Goal: Transaction & Acquisition: Purchase product/service

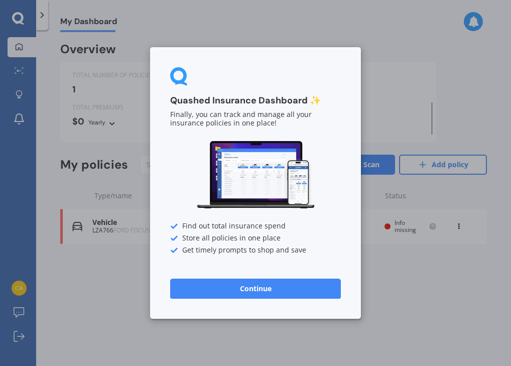
click at [254, 287] on button "Continue" at bounding box center [255, 288] width 171 height 20
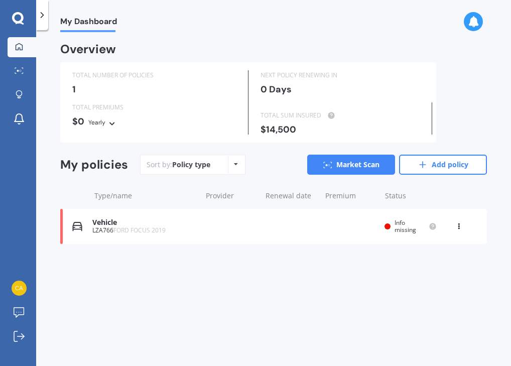
click at [110, 224] on div "Vehicle" at bounding box center [144, 222] width 104 height 9
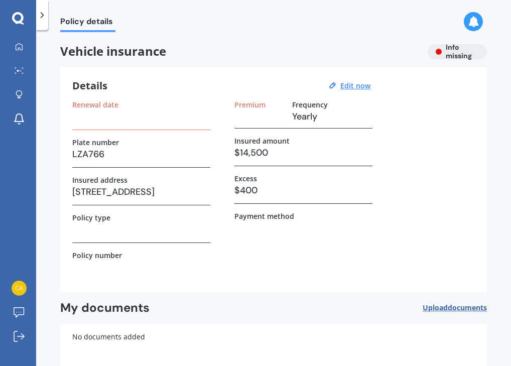
click at [90, 119] on h3 at bounding box center [141, 116] width 138 height 15
click at [96, 106] on label "Renewal date" at bounding box center [95, 104] width 46 height 9
click at [349, 85] on u "Edit now" at bounding box center [355, 86] width 30 height 10
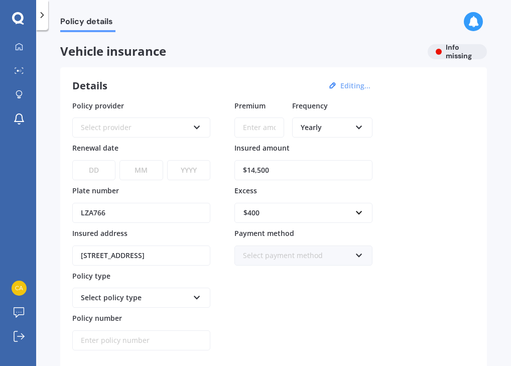
click at [197, 126] on icon at bounding box center [197, 125] width 9 height 7
click at [191, 94] on div "Details Editing... Policy provider AA AA AMI AMP ANZ ASB [PERSON_NAME] Dowa And…" at bounding box center [273, 234] width 426 height 335
click at [196, 128] on icon at bounding box center [197, 125] width 9 height 7
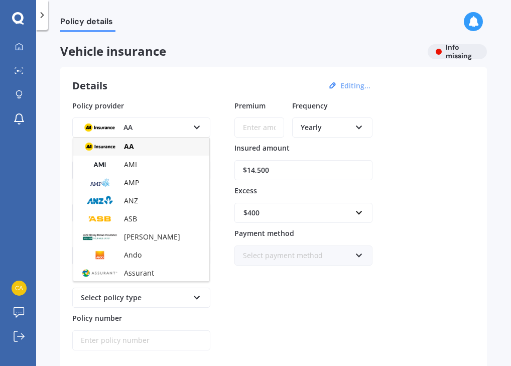
click at [158, 32] on div "Policy details" at bounding box center [273, 16] width 474 height 32
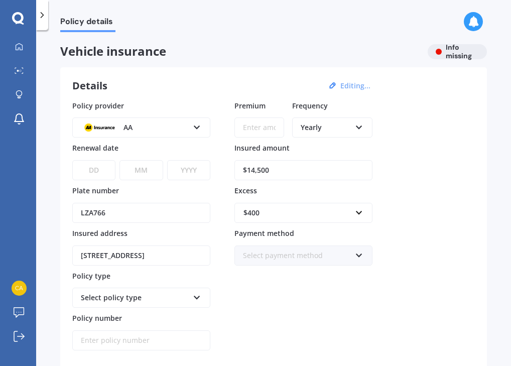
click at [16, 22] on icon at bounding box center [18, 18] width 12 height 12
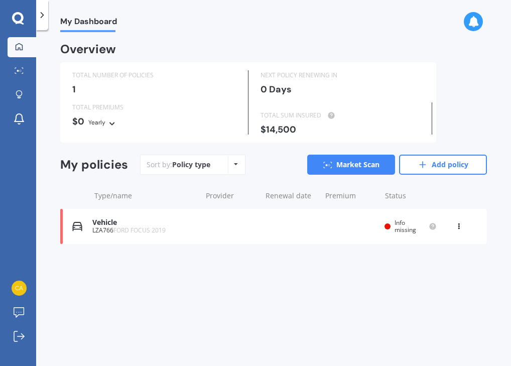
click at [458, 226] on icon at bounding box center [458, 224] width 7 height 6
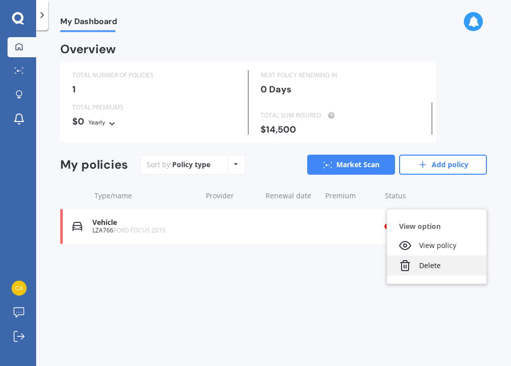
click at [433, 269] on div "Delete" at bounding box center [436, 265] width 99 height 20
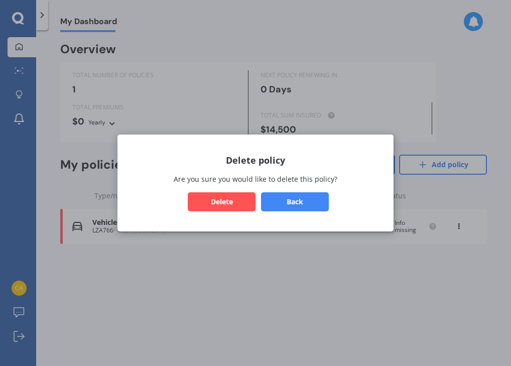
drag, startPoint x: 298, startPoint y: 202, endPoint x: 220, endPoint y: 200, distance: 77.8
click at [220, 200] on div "Back Delete" at bounding box center [255, 201] width 252 height 19
click at [220, 200] on button "Delete" at bounding box center [222, 201] width 68 height 19
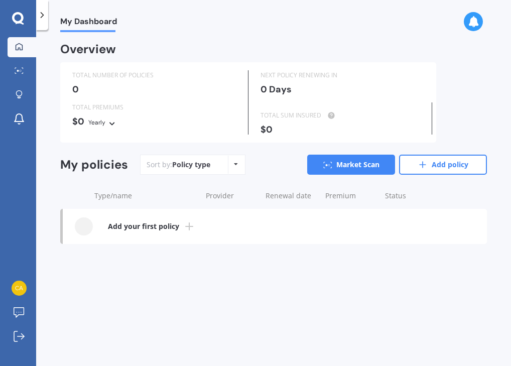
click at [211, 160] on div "Sort by: Policy type Policy type Alphabetical Date added Renewing next" at bounding box center [192, 164] width 105 height 20
click at [242, 166] on div "Sort by: Policy type Policy type Alphabetical Date added Renewing next" at bounding box center [192, 164] width 105 height 20
click at [241, 166] on div "Policy type Alphabetical Date added Renewing next" at bounding box center [236, 164] width 16 height 18
click at [272, 158] on div "Sort by: Policy type Policy type Alphabetical Date added Renewing next Market S…" at bounding box center [313, 164] width 347 height 20
click at [17, 17] on icon at bounding box center [18, 18] width 12 height 13
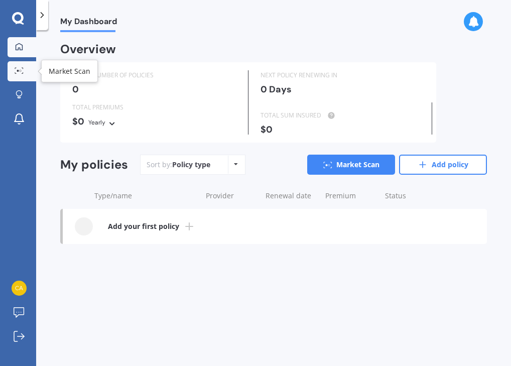
click at [20, 74] on div at bounding box center [19, 71] width 15 height 8
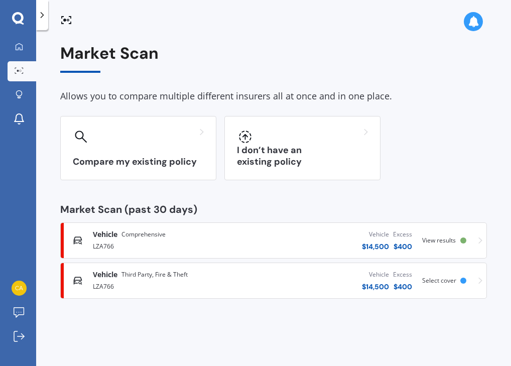
click at [476, 240] on div "Vehicle Comprehensive LZA766 Vehicle $ 14,500 Excess $ 400 Scanned [DATE] View …" at bounding box center [273, 240] width 417 height 30
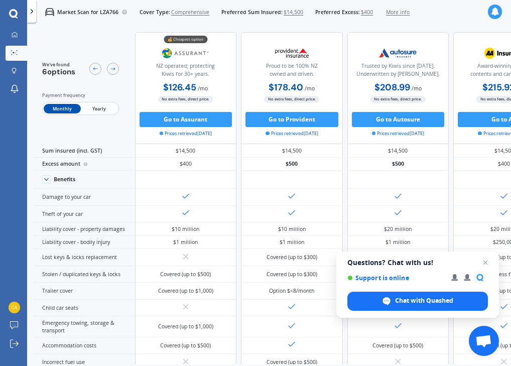
click at [104, 106] on span "Yearly" at bounding box center [99, 109] width 37 height 10
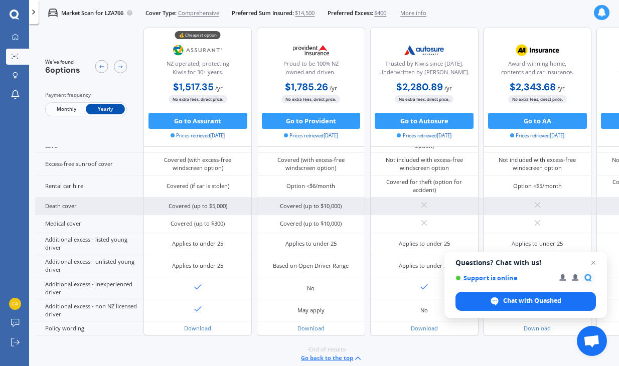
scroll to position [409, 0]
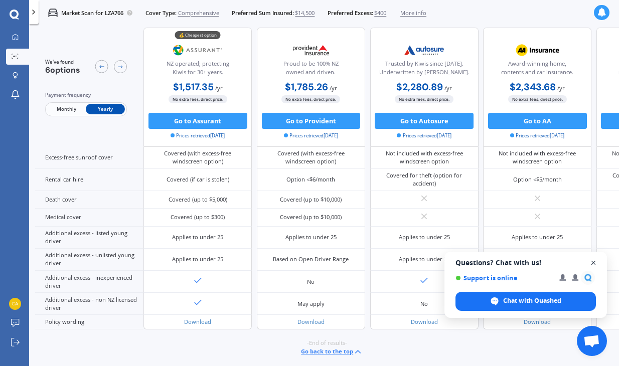
click at [510, 261] on span "Open chat" at bounding box center [593, 263] width 13 height 13
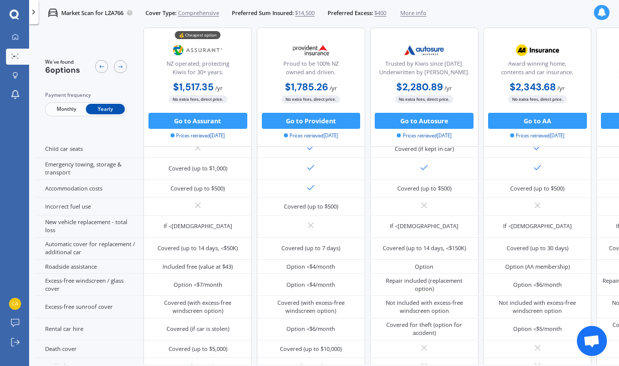
scroll to position [228, 0]
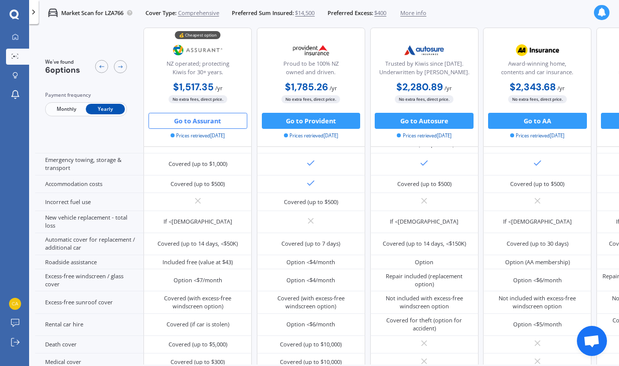
click at [202, 114] on button "Go to Assurant" at bounding box center [197, 121] width 99 height 16
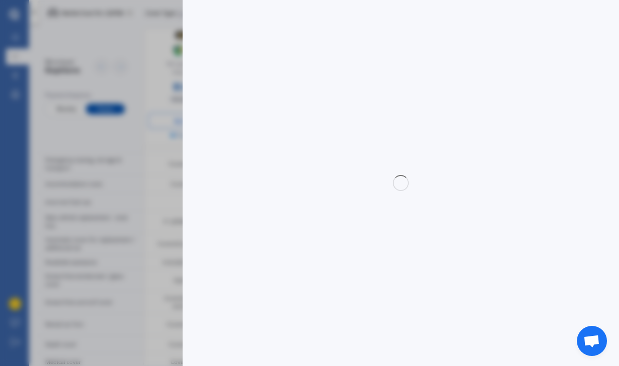
select select "full"
select select "0"
select select "Taranaki"
select select "FORD"
select select "FOCUS"
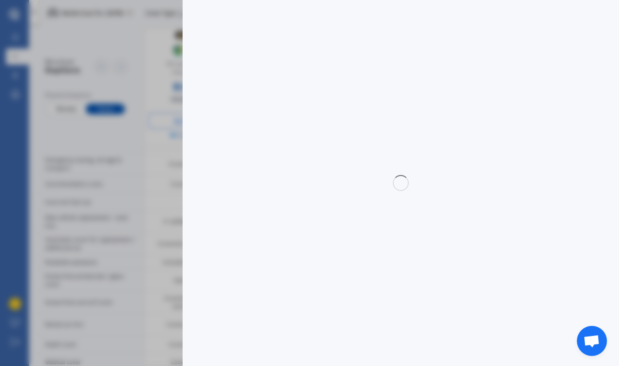
select select "TREND 1.5"
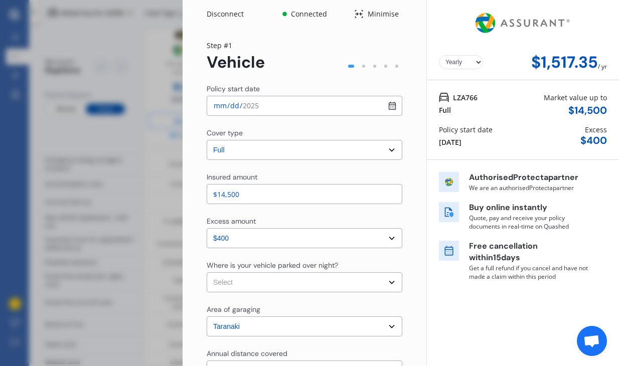
click at [387, 106] on input "[DATE]" at bounding box center [305, 106] width 196 height 20
click at [388, 152] on select "Select cover type 3rd Party Full" at bounding box center [305, 150] width 196 height 20
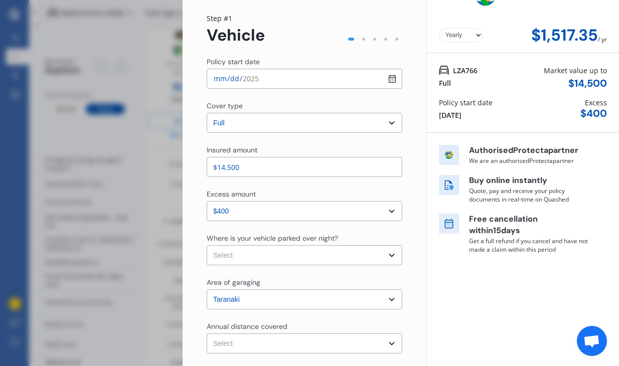
scroll to position [41, 0]
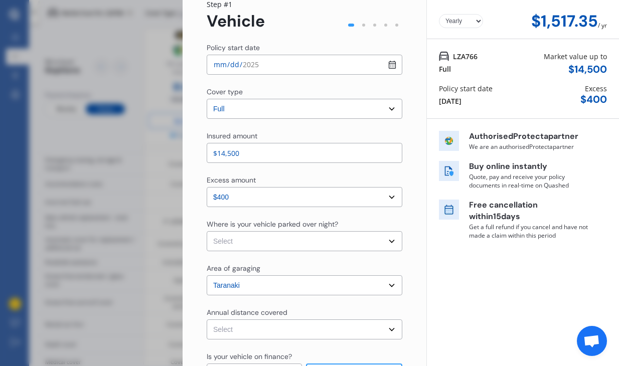
click at [389, 238] on select "Select In a garage On own property On street or road" at bounding box center [305, 241] width 196 height 20
select select "On own property"
click at [389, 283] on select "Select [GEOGRAPHIC_DATA] [GEOGRAPHIC_DATA] [GEOGRAPHIC_DATA] / [PERSON_NAME] / …" at bounding box center [305, 285] width 196 height 20
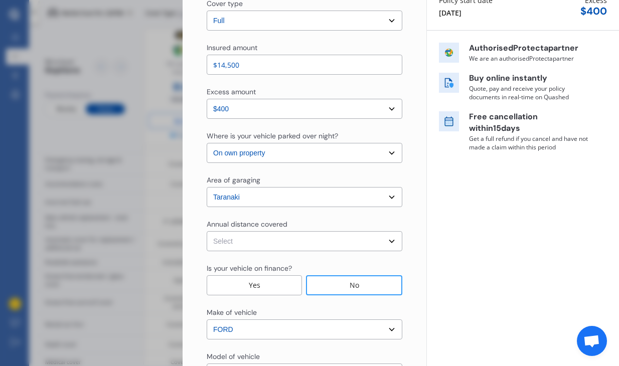
scroll to position [130, 0]
click at [388, 240] on select "Select Low (less than 15,000km per year) Average (15,000-30,000km per year) Hig…" at bounding box center [305, 241] width 196 height 20
select select "20000"
click at [385, 241] on select "Select Low (less than 15,000km per year) Average (15,000-30,000km per year) Hig…" at bounding box center [305, 241] width 196 height 20
click at [342, 290] on div "No" at bounding box center [354, 285] width 96 height 20
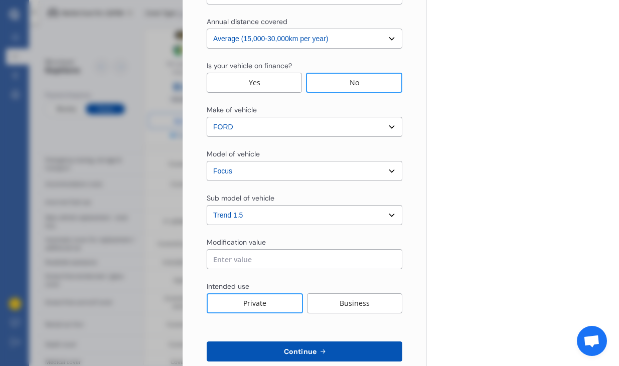
scroll to position [352, 0]
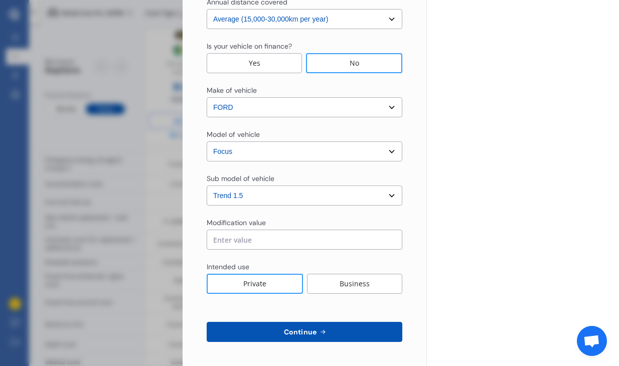
click at [281, 246] on input "text" at bounding box center [305, 240] width 196 height 20
type input "$0.00"
click at [248, 285] on div "Private" at bounding box center [255, 284] width 96 height 20
click at [305, 331] on span "Continue" at bounding box center [300, 332] width 37 height 8
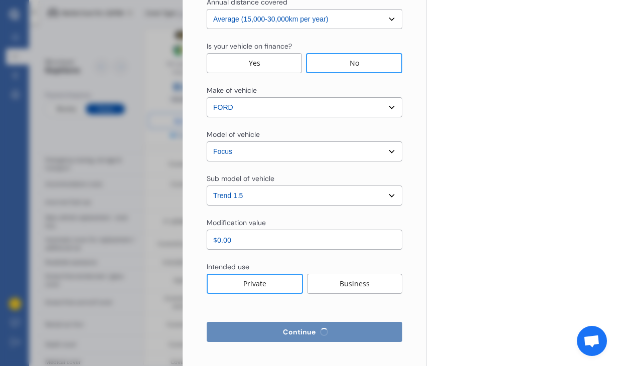
select select "Mr"
select select "22"
select select "01"
select select "2009"
select select "restricted"
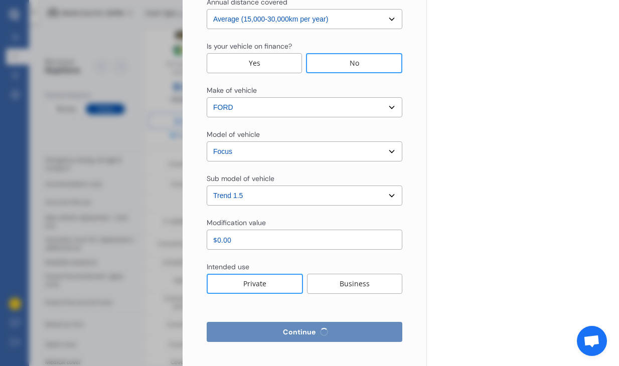
select select "less than 1 year"
select select "[GEOGRAPHIC_DATA]"
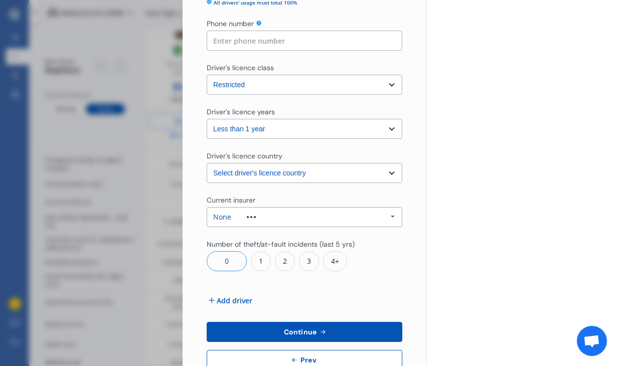
scroll to position [323, 0]
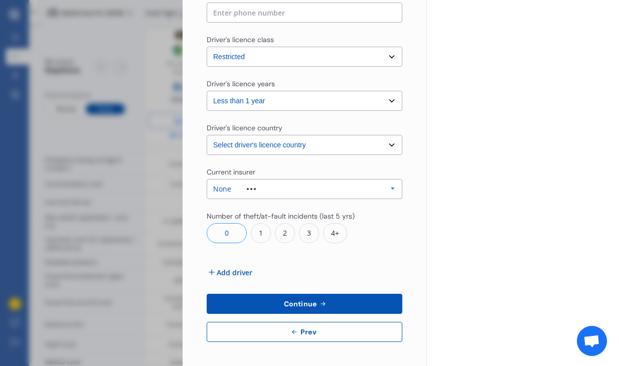
click at [305, 328] on span "Prev" at bounding box center [308, 332] width 20 height 8
select select "full"
select select "0"
select select "On own property"
select select "Taranaki"
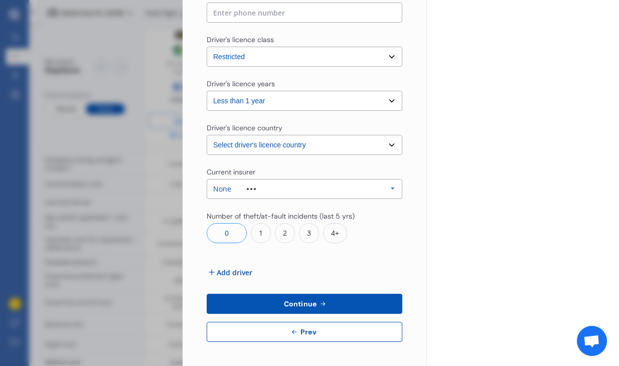
select select "20000"
select select "FORD"
select select "FOCUS"
select select "TREND 1.5"
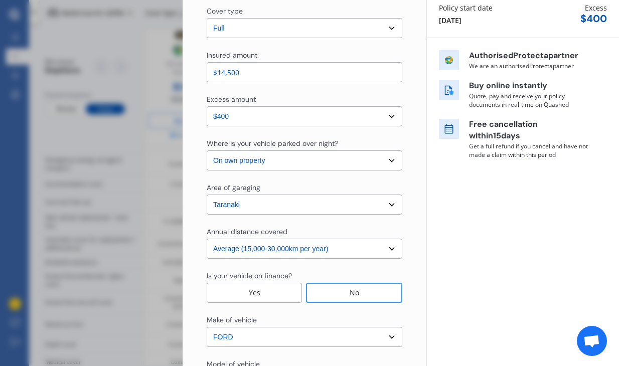
scroll to position [121, 0]
click at [289, 167] on select "Select In a garage On own property On street or road" at bounding box center [305, 161] width 196 height 20
select select "In a garage"
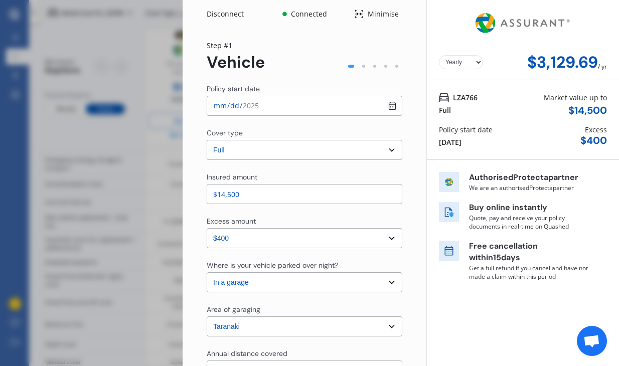
click at [223, 10] on div "Disconnect" at bounding box center [231, 14] width 48 height 10
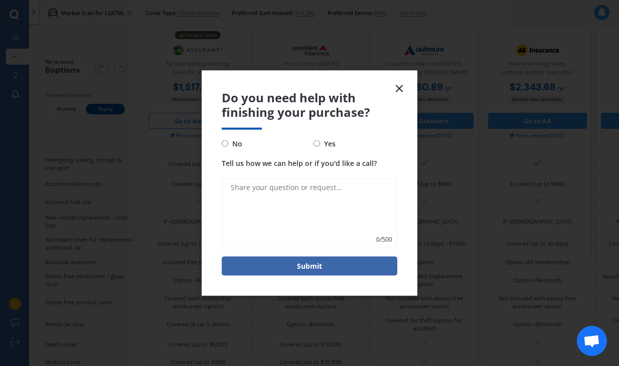
click at [224, 146] on label "No" at bounding box center [264, 143] width 84 height 12
click at [224, 146] on input "No" at bounding box center [225, 143] width 7 height 7
radio input "true"
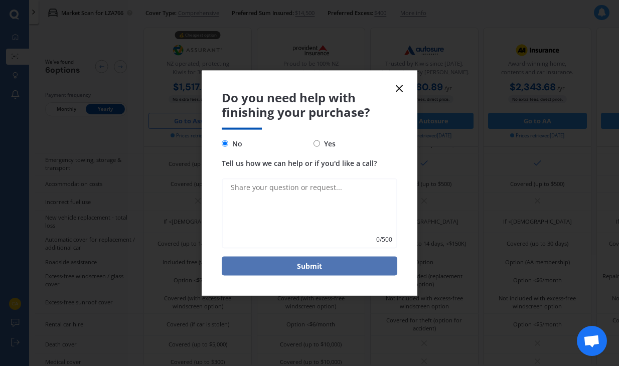
click at [310, 264] on button "Submit" at bounding box center [310, 265] width 176 height 19
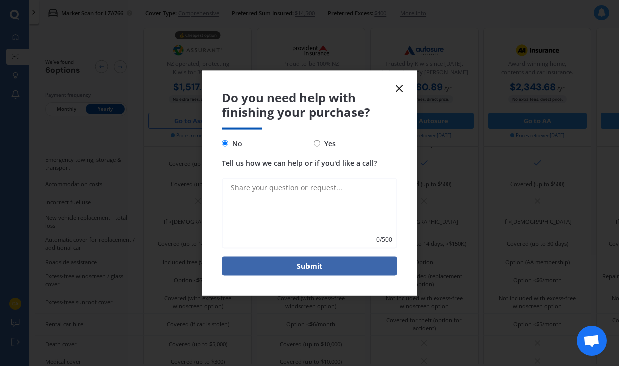
click at [286, 191] on textarea "Tell us how we can help or if you'd like a call?" at bounding box center [310, 213] width 176 height 70
type textarea "The amount doubled when I get to the site."
click at [305, 268] on button "Submit" at bounding box center [310, 265] width 176 height 19
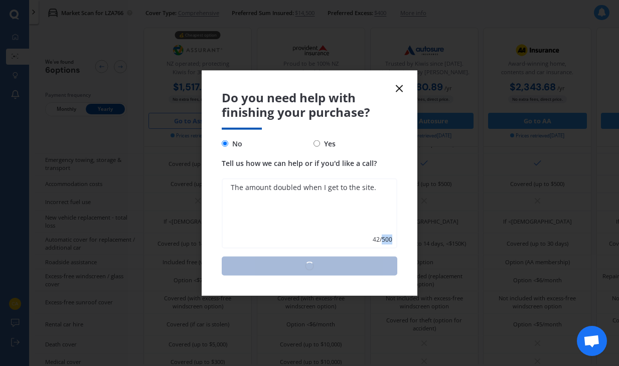
click at [305, 268] on div "Submit" at bounding box center [310, 265] width 176 height 19
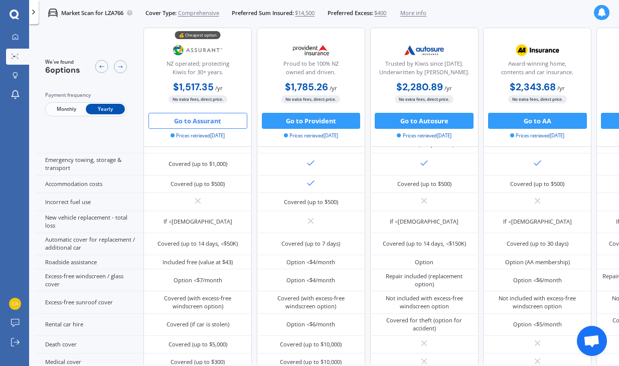
click at [145, 81] on div "$1,517.35 / yr $1,517.35 / yr $126.45 / mo" at bounding box center [197, 88] width 108 height 16
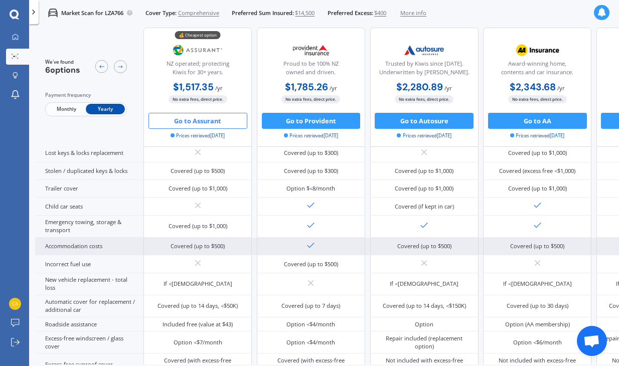
scroll to position [149, 0]
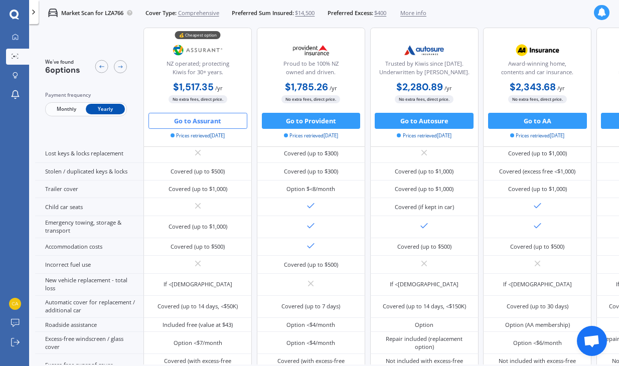
click at [425, 9] on span "More info" at bounding box center [413, 13] width 26 height 8
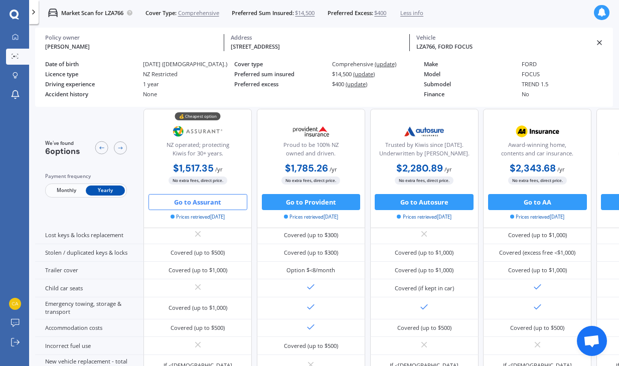
click at [70, 47] on div "[PERSON_NAME]" at bounding box center [131, 47] width 173 height 9
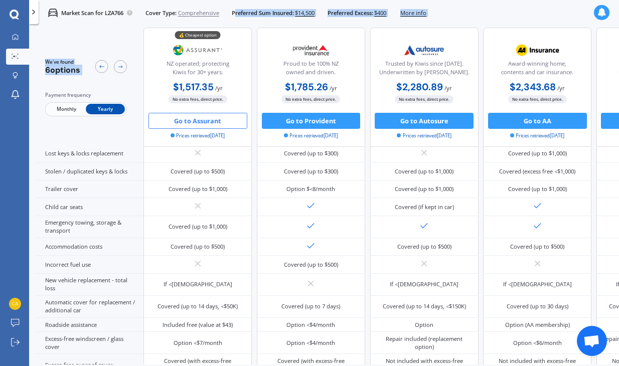
drag, startPoint x: 101, startPoint y: 65, endPoint x: 244, endPoint y: 13, distance: 152.0
click at [241, 14] on div "Market Scan for LZA766 Cover Type: Comprehensive Preferred Sum Insured: $14,500…" at bounding box center [324, 183] width 590 height 366
click at [418, 10] on span "More info" at bounding box center [413, 13] width 26 height 8
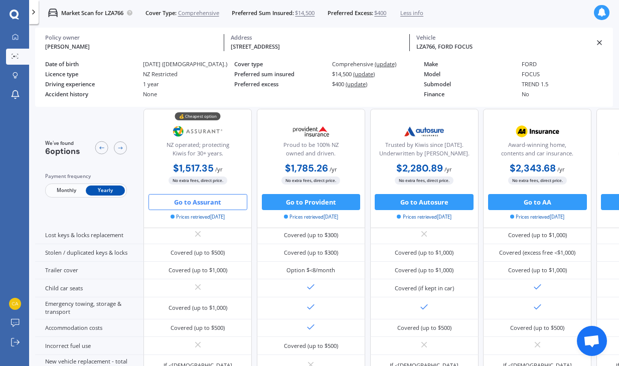
click at [460, 45] on div "LZA766, FORD FOCUS" at bounding box center [502, 47] width 173 height 9
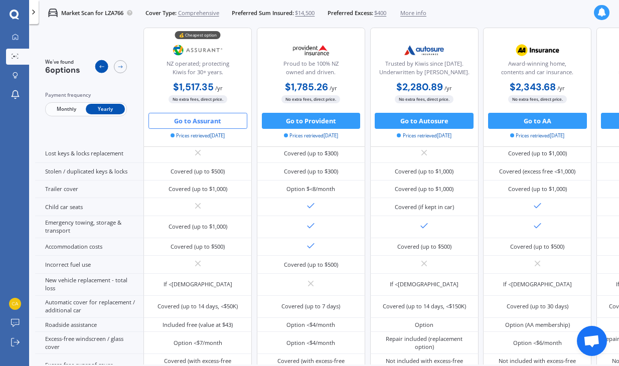
click at [104, 65] on icon at bounding box center [101, 67] width 7 height 7
click at [510, 13] on icon at bounding box center [601, 12] width 9 height 9
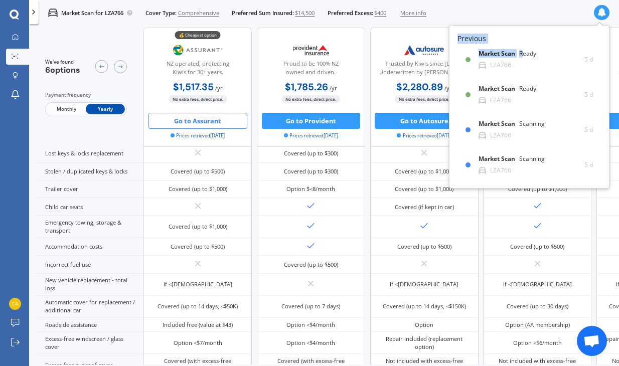
drag, startPoint x: 526, startPoint y: 53, endPoint x: 499, endPoint y: 19, distance: 43.9
click at [499, 19] on body "My Dashboard Market Scan Explore insurance Notifications [PERSON_NAME] Submit f…" at bounding box center [309, 183] width 619 height 366
click at [497, 19] on div "Market Scan for LZA766 Cover Type: Comprehensive Preferred Sum Insured: $14,500…" at bounding box center [324, 13] width 590 height 26
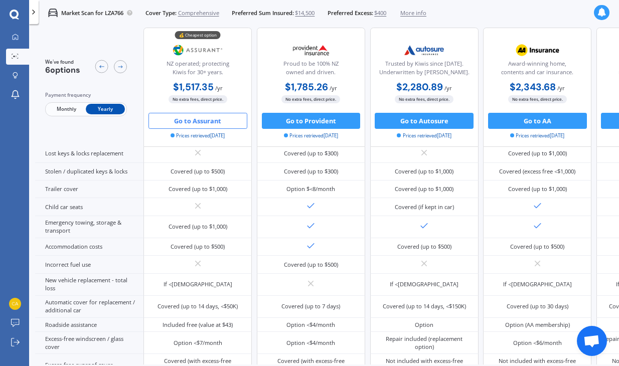
click at [493, 12] on div "Market Scan for LZA766 Cover Type: Comprehensive Preferred Sum Insured: $14,500…" at bounding box center [324, 13] width 590 height 26
click at [35, 9] on icon at bounding box center [34, 12] width 8 height 8
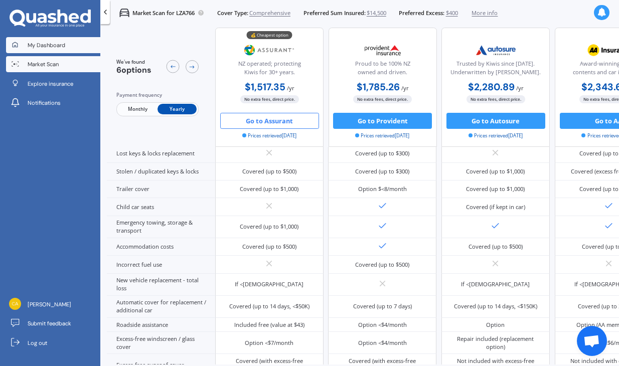
click at [70, 50] on link "My Dashboard" at bounding box center [53, 45] width 94 height 16
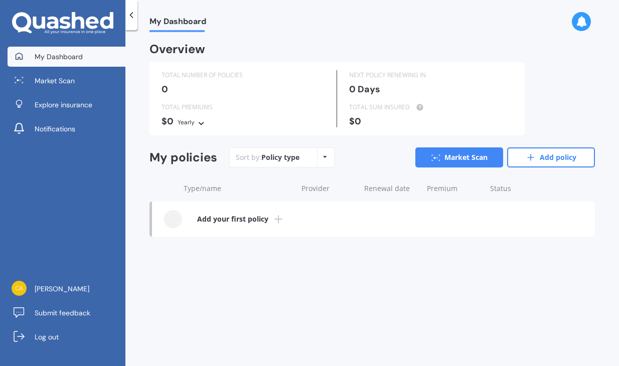
click at [82, 59] on link "My Dashboard" at bounding box center [67, 57] width 118 height 20
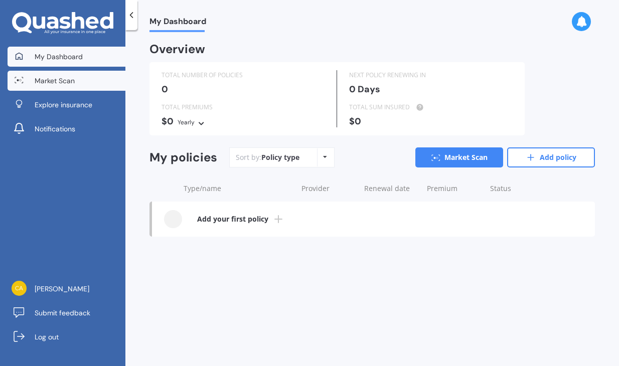
click at [82, 78] on link "Market Scan" at bounding box center [67, 81] width 118 height 20
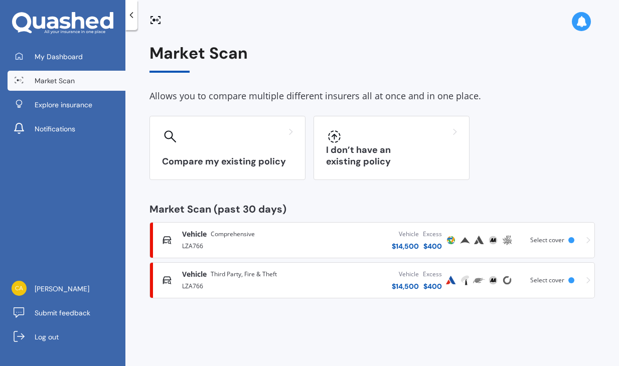
click at [510, 238] on icon at bounding box center [588, 240] width 4 height 7
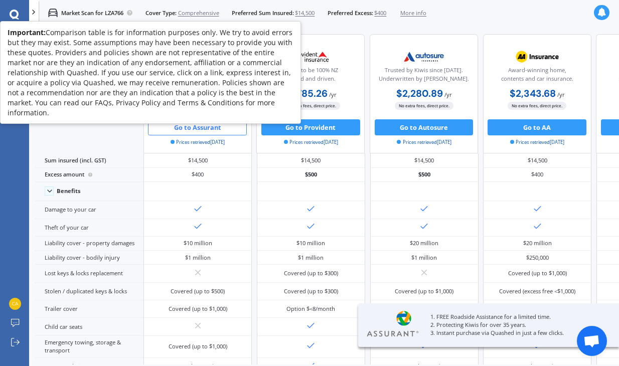
click at [130, 12] on icon at bounding box center [130, 13] width 2 height 2
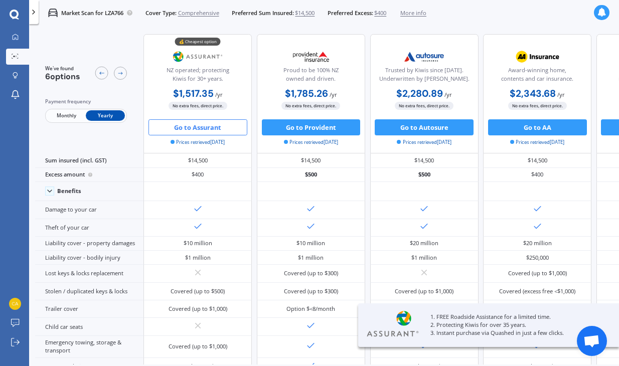
click at [426, 12] on span "More info" at bounding box center [413, 13] width 26 height 8
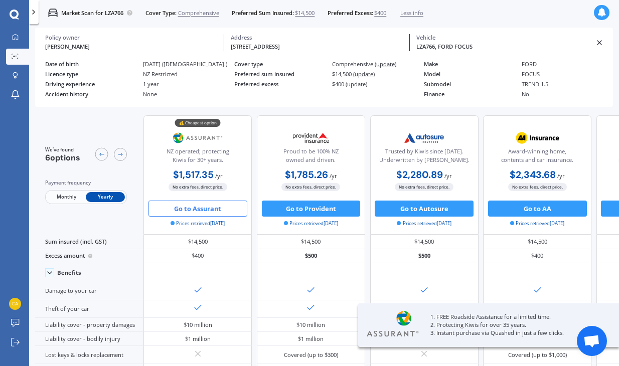
click at [356, 85] on span "(update)" at bounding box center [357, 84] width 22 height 8
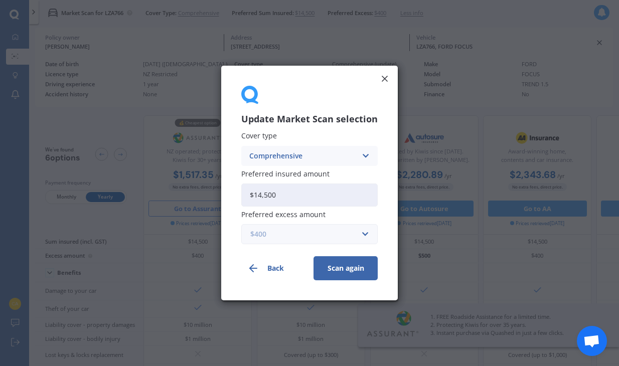
click at [363, 232] on input "text" at bounding box center [305, 234] width 127 height 19
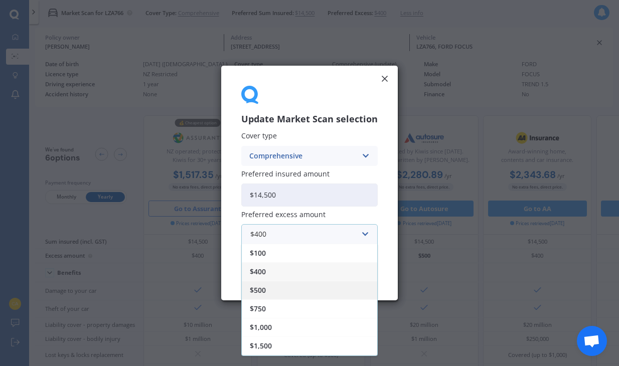
click at [312, 293] on div "$500" at bounding box center [309, 290] width 135 height 19
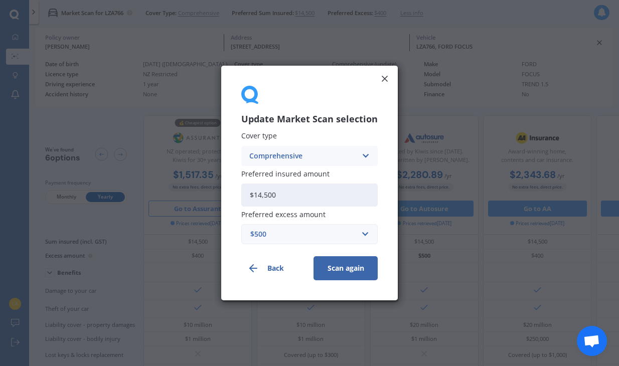
click at [344, 267] on button "Scan again" at bounding box center [345, 268] width 64 height 24
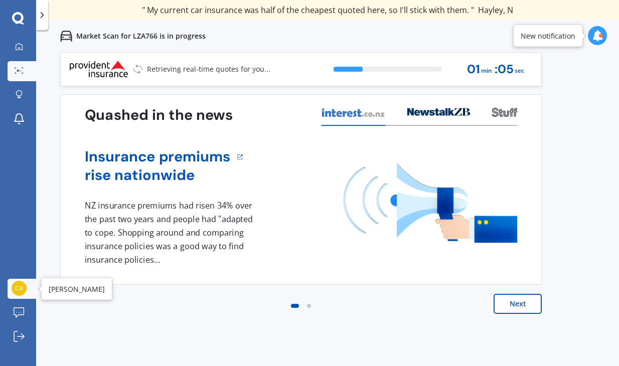
click at [17, 289] on img at bounding box center [19, 288] width 15 height 15
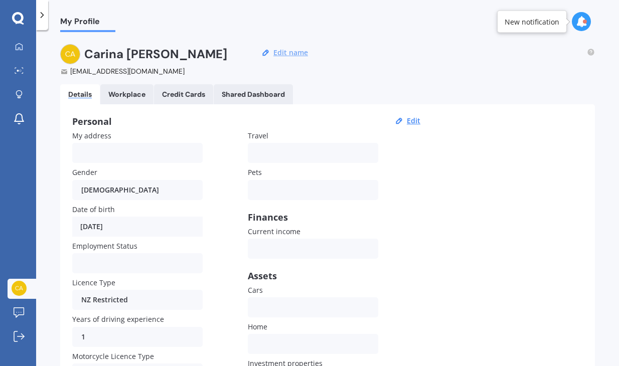
click at [292, 54] on button "Edit name" at bounding box center [290, 52] width 41 height 9
drag, startPoint x: 138, startPoint y: 56, endPoint x: 80, endPoint y: 52, distance: 58.3
click at [80, 52] on div "[PERSON_NAME]" at bounding box center [160, 54] width 200 height 20
type input "[PERSON_NAME]"
click at [422, 118] on button "Edit" at bounding box center [414, 120] width 20 height 9
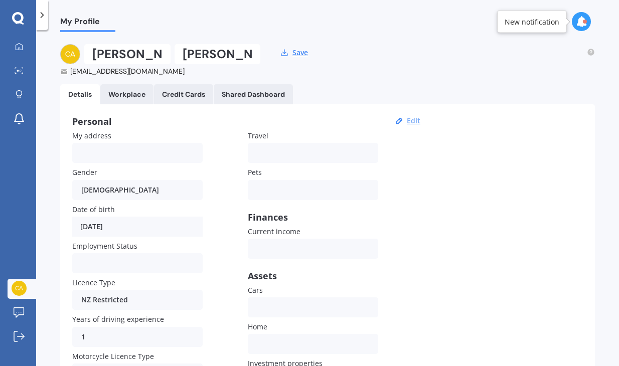
select select "22"
select select "01"
select select "2009"
click at [304, 67] on form "[PERSON_NAME] Brasell [EMAIL_ADDRESS][DOMAIN_NAME] Save" at bounding box center [185, 60] width 251 height 32
click at [301, 57] on button "Save" at bounding box center [300, 52] width 22 height 9
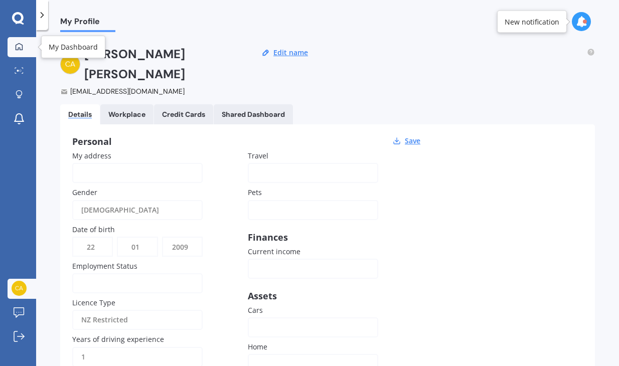
click at [18, 49] on icon at bounding box center [19, 46] width 7 height 7
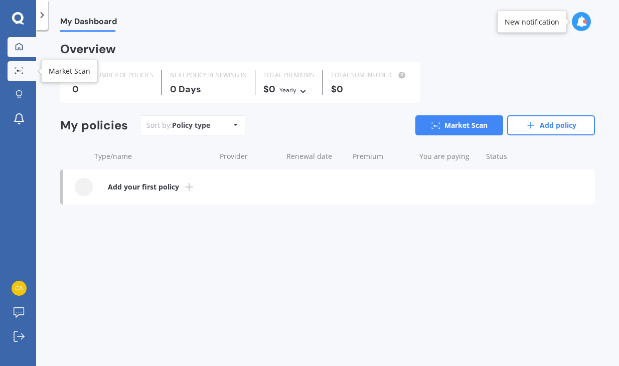
click at [18, 69] on icon at bounding box center [19, 70] width 9 height 7
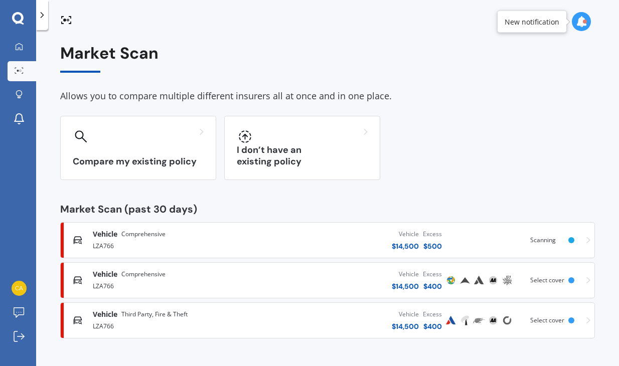
click at [510, 280] on icon at bounding box center [588, 280] width 4 height 7
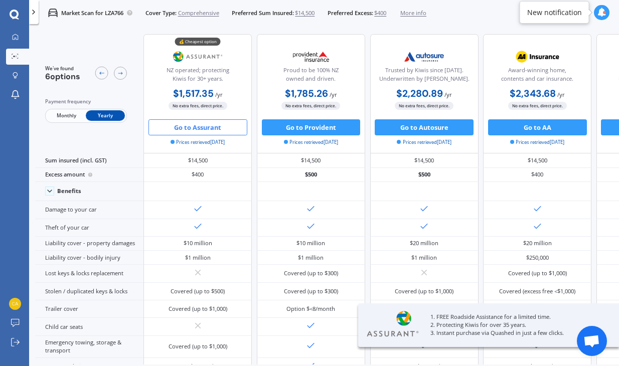
click at [413, 14] on span "More info" at bounding box center [413, 13] width 26 height 8
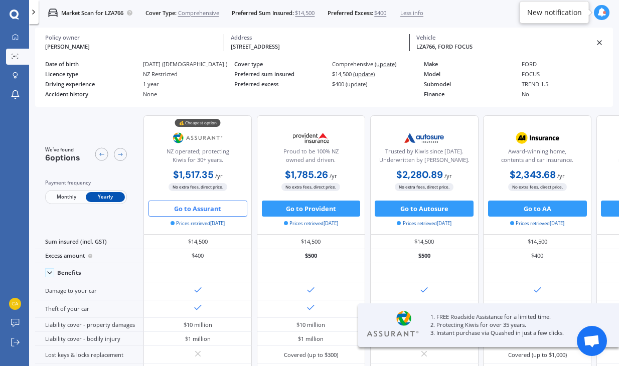
click at [15, 15] on icon at bounding box center [15, 15] width 10 height 10
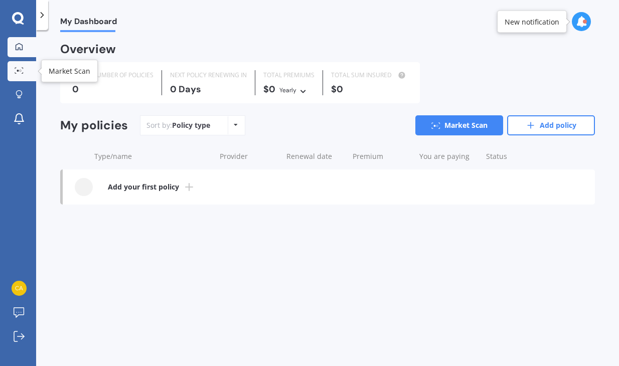
click at [18, 67] on icon at bounding box center [19, 70] width 9 height 7
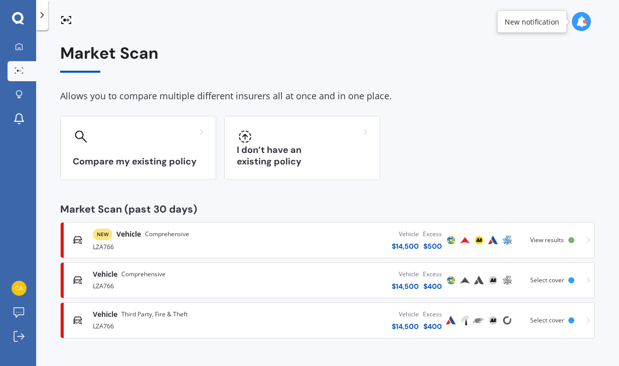
click at [510, 239] on span "View results" at bounding box center [547, 240] width 34 height 9
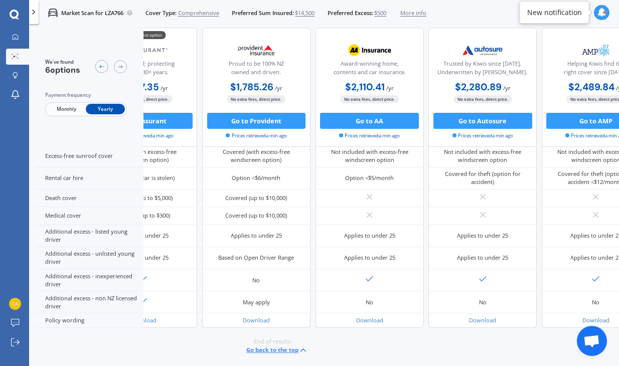
scroll to position [413, 0]
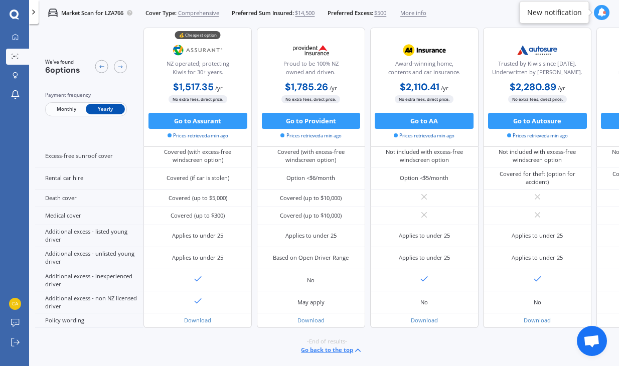
click at [65, 106] on span "Monthly" at bounding box center [66, 109] width 39 height 11
click at [111, 108] on span "Yearly" at bounding box center [105, 109] width 39 height 11
click at [201, 37] on div "💰 Cheapest option" at bounding box center [198, 36] width 46 height 8
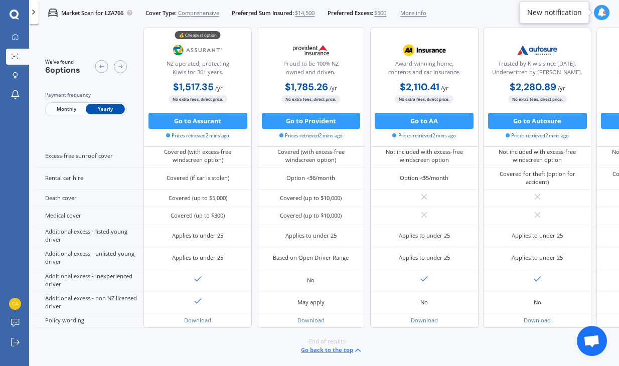
click at [210, 70] on div "NZ operated; protecting Kiwis for 30+ years." at bounding box center [197, 70] width 94 height 20
click at [205, 119] on button "Go to Assurant" at bounding box center [197, 121] width 99 height 16
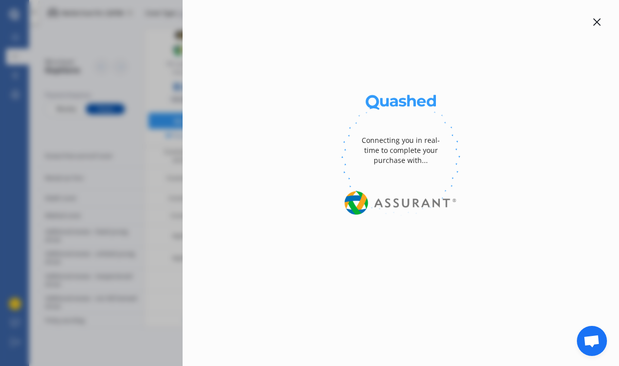
select select "full"
select select "0"
select select "Taranaki"
select select "FORD"
select select "FOCUS"
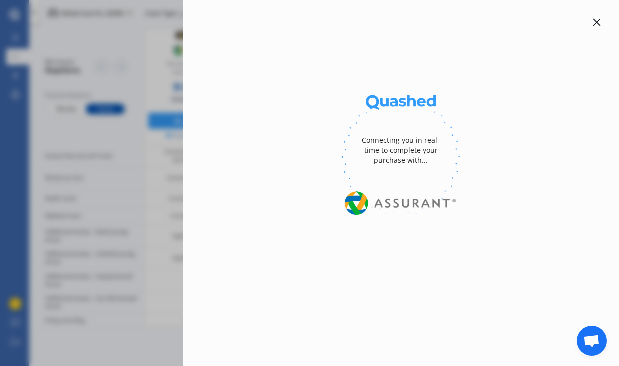
select select "TREND 1.5"
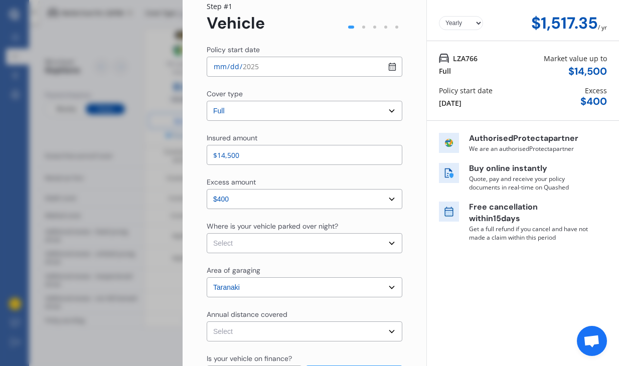
scroll to position [41, 0]
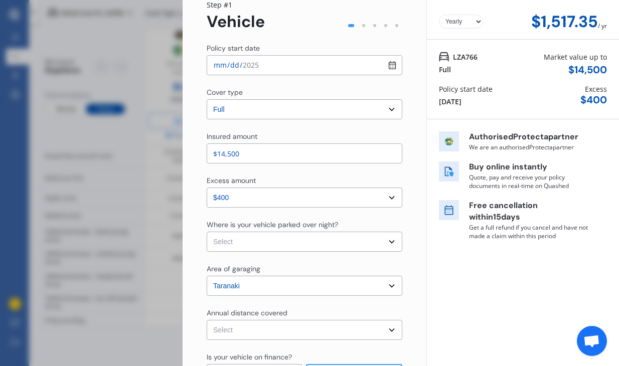
click at [382, 244] on select "Select In a garage On own property On street or road" at bounding box center [305, 242] width 196 height 20
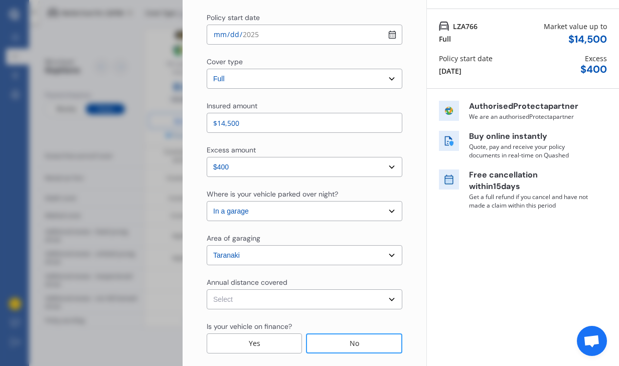
scroll to position [79, 0]
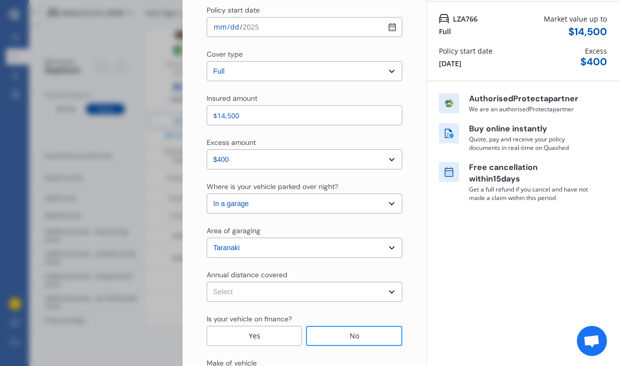
click at [388, 205] on select "Select In a garage On own property On street or road" at bounding box center [305, 204] width 196 height 20
select select "On own property"
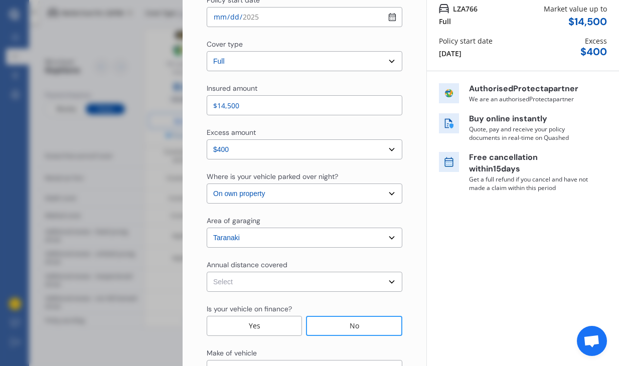
scroll to position [93, 0]
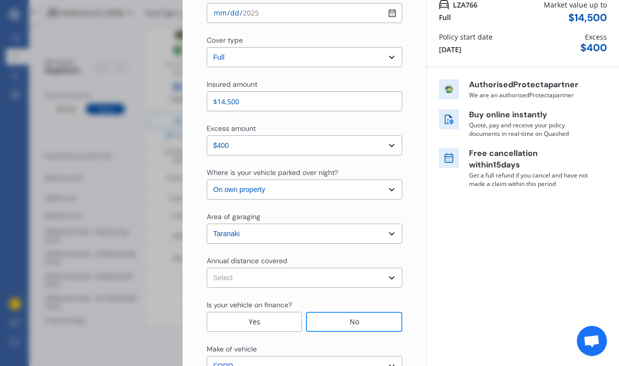
click at [386, 277] on select "Select Low (less than 15,000km per year) Average (15,000-30,000km per year) Hig…" at bounding box center [305, 278] width 196 height 20
select select "15000"
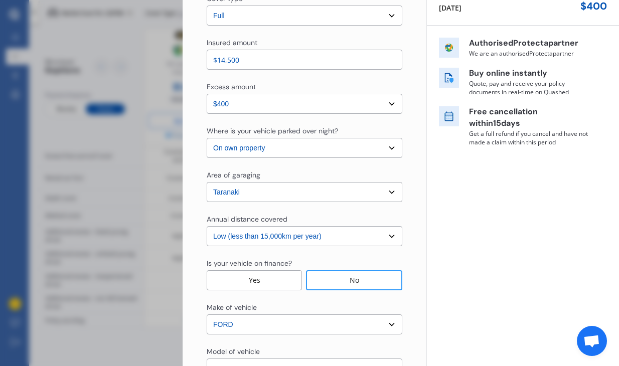
scroll to position [135, 0]
click at [366, 279] on div "No" at bounding box center [354, 280] width 96 height 20
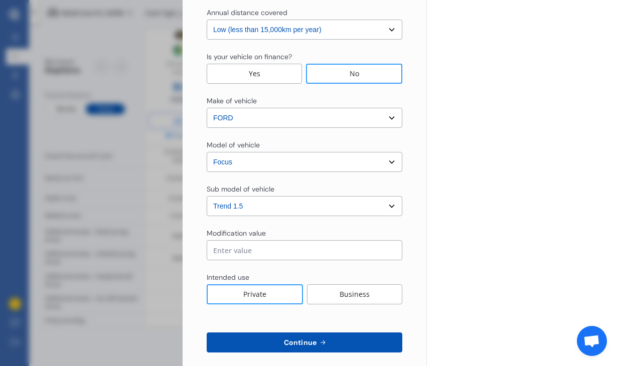
scroll to position [345, 0]
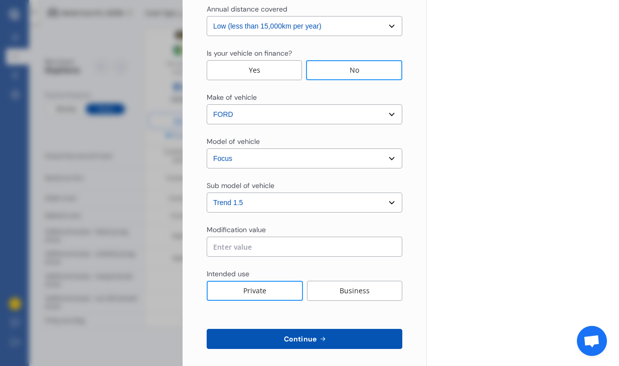
click at [281, 248] on input "text" at bounding box center [305, 247] width 196 height 20
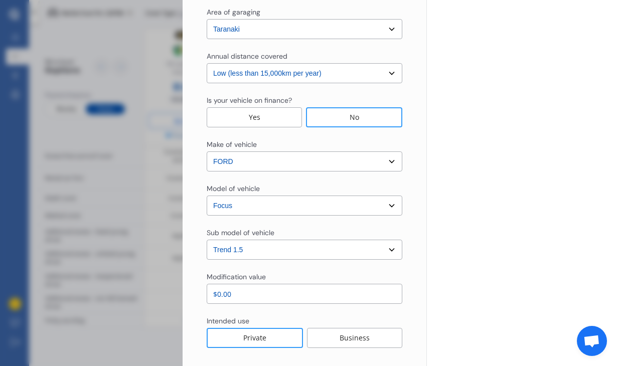
scroll to position [352, 0]
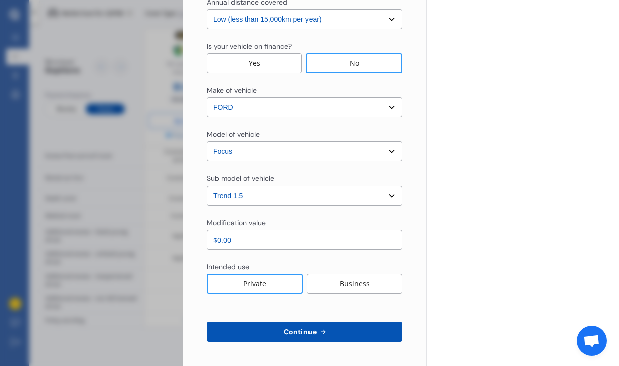
type input "$0.00"
click at [308, 336] on span "Continue" at bounding box center [300, 332] width 37 height 8
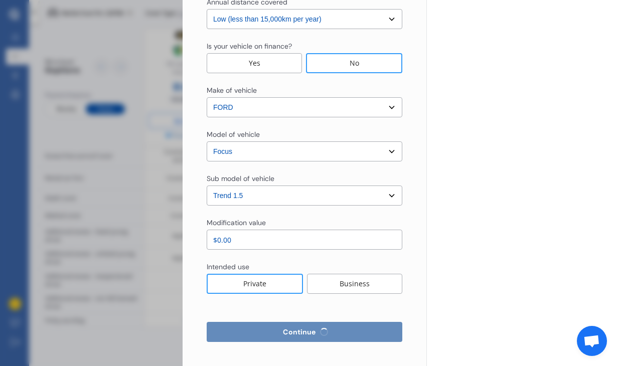
select select "Mr"
select select "22"
select select "01"
select select "2009"
select select "restricted"
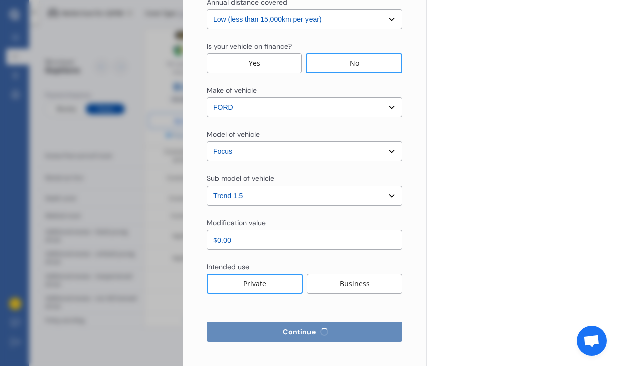
select select "less than 1 year"
select select "[GEOGRAPHIC_DATA]"
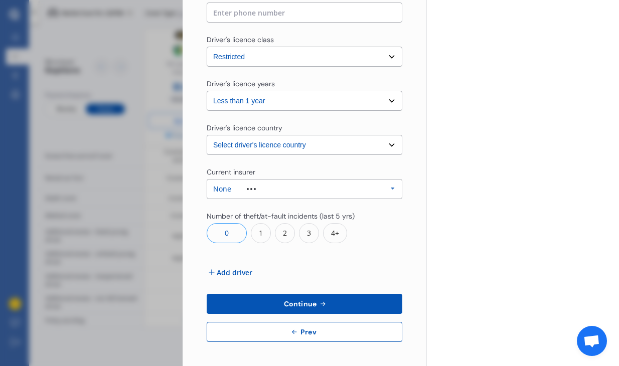
scroll to position [0, 0]
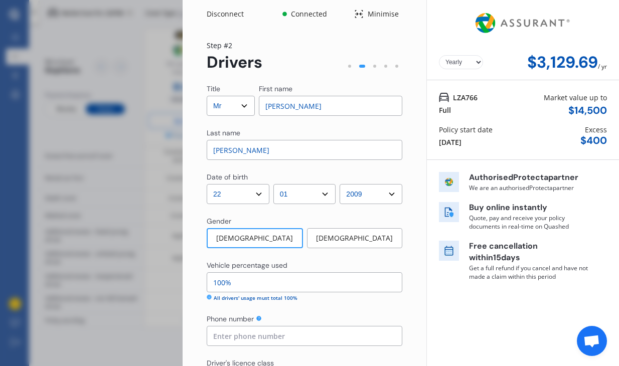
click at [474, 63] on select "Yearly Monthly" at bounding box center [461, 62] width 44 height 14
click at [462, 68] on select "Yearly Monthly" at bounding box center [461, 62] width 44 height 14
click at [464, 62] on select "Yearly Monthly" at bounding box center [461, 62] width 44 height 14
select select "Yearly"
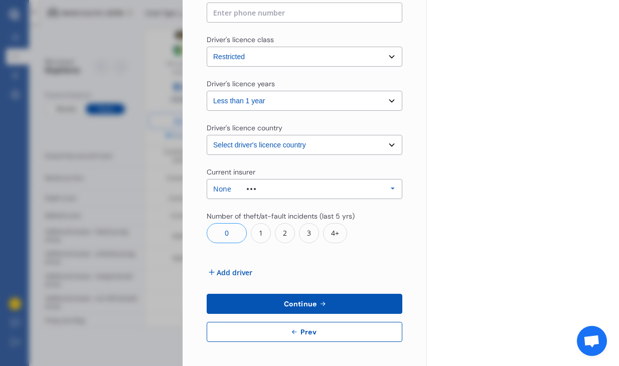
click at [303, 335] on span "Prev" at bounding box center [308, 332] width 20 height 8
select select "full"
select select "0"
select select "On own property"
select select "Taranaki"
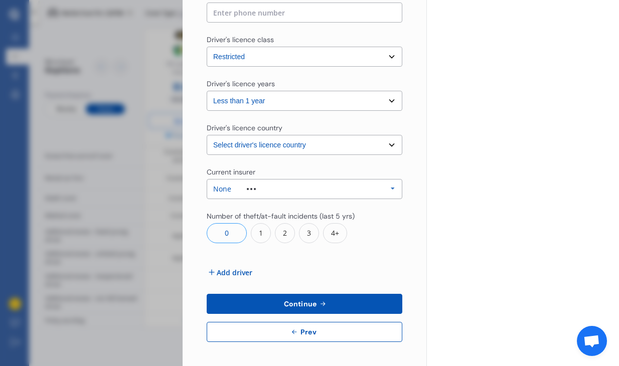
select select "15000"
select select "FORD"
select select "FOCUS"
select select "TREND 1.5"
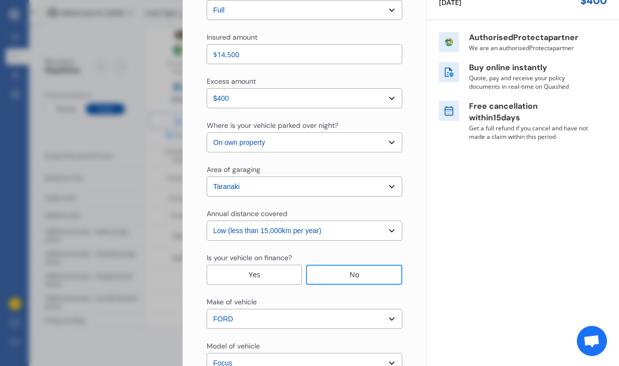
scroll to position [0, 0]
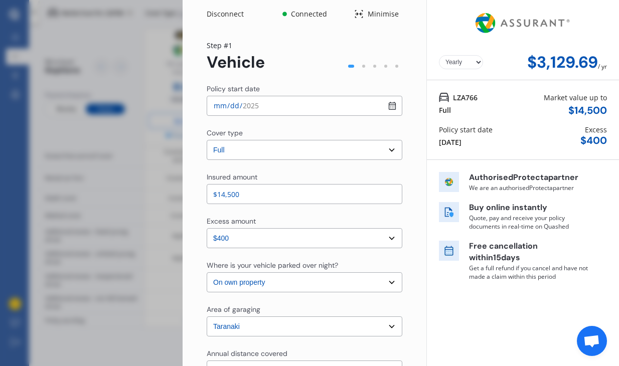
click at [225, 21] on div "Disconnect Connected Minimise Yearly Monthly $3,129.69 / yr Step # 1 Vehicle Po…" at bounding box center [305, 359] width 244 height 718
click at [225, 18] on div "Disconnect" at bounding box center [231, 14] width 48 height 10
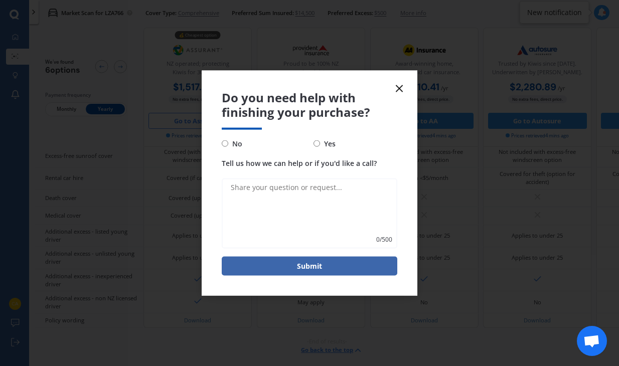
click at [224, 148] on label "No" at bounding box center [264, 143] width 84 height 12
click at [224, 147] on input "No" at bounding box center [225, 143] width 7 height 7
radio input "true"
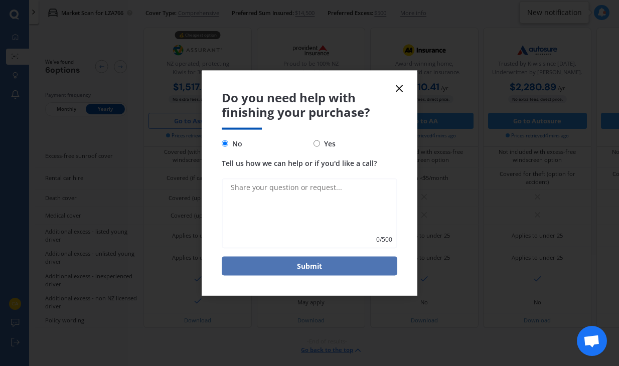
click at [319, 263] on button "Submit" at bounding box center [310, 265] width 176 height 19
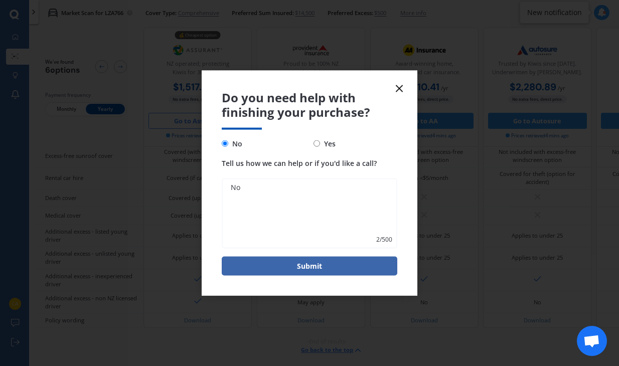
type textarea "N"
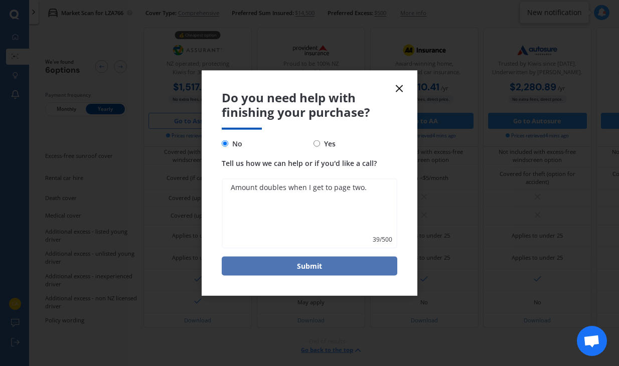
type textarea "Amount doubles when I get to page two."
click at [318, 270] on button "Submit" at bounding box center [310, 265] width 176 height 19
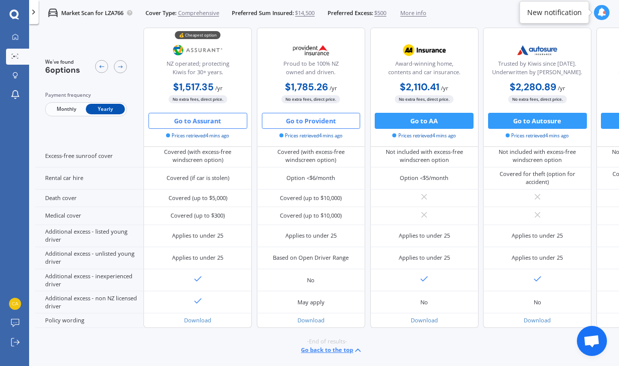
click at [315, 120] on button "Go to Provident" at bounding box center [311, 121] width 99 height 16
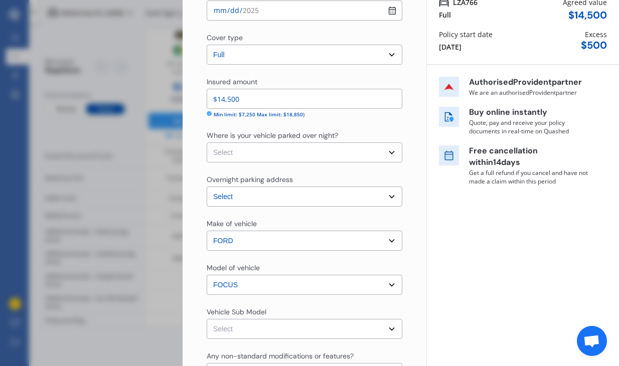
scroll to position [125, 0]
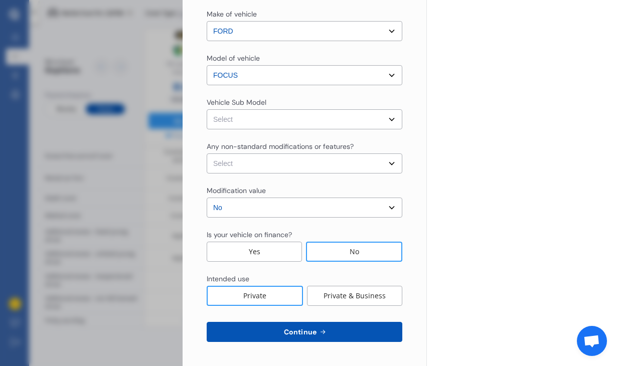
click at [318, 330] on icon at bounding box center [322, 332] width 9 height 8
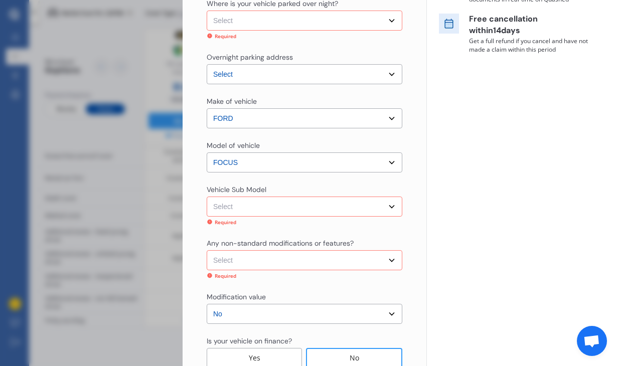
scroll to position [226, 0]
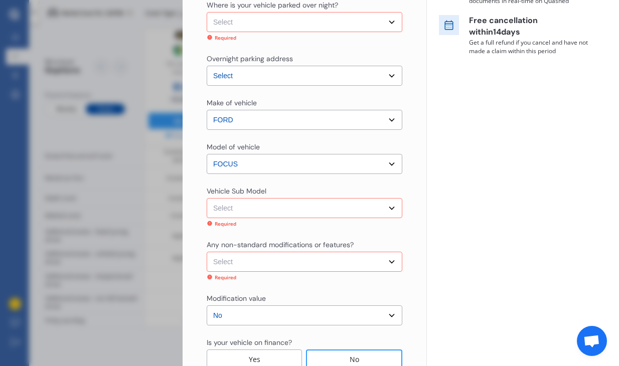
click at [386, 24] on select "Select Garage (fully enclosed) Off Street Parking Other" at bounding box center [305, 22] width 196 height 20
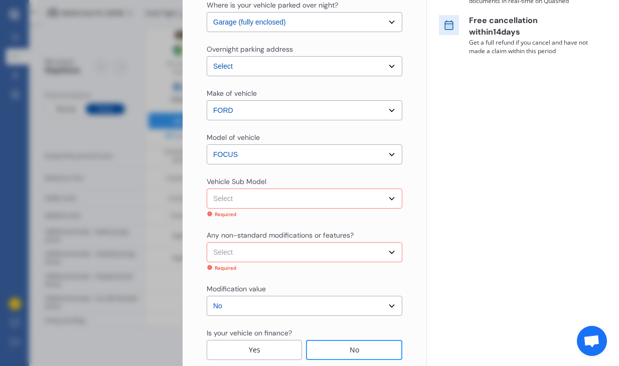
click at [385, 23] on select "Select Garage (fully enclosed) Off Street Parking Other" at bounding box center [305, 22] width 196 height 20
select select "OFF-STREET"
click at [389, 21] on select "Select Garage (fully enclosed) Off Street Parking Other" at bounding box center [305, 22] width 196 height 20
click at [301, 209] on div "Vehicle Sub Model Select Focus Trend Hatchback 5dr Auto 6sp 1.5T (SYNC3) MY17 R…" at bounding box center [305, 198] width 196 height 42
click at [301, 202] on select "Select Focus Trend Hatchback 5dr Auto 6sp 1.5T (SYNC3) MY17" at bounding box center [305, 199] width 196 height 20
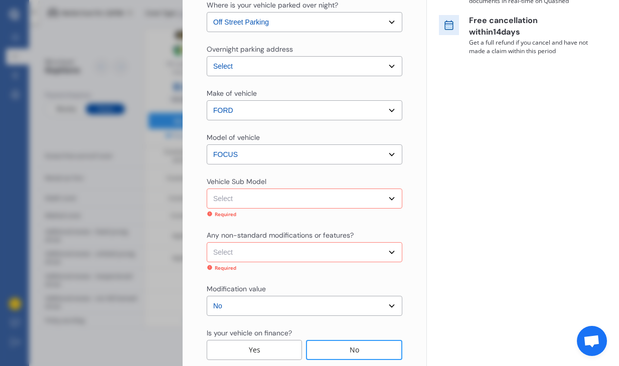
select select "NZVFORD2018AEBO"
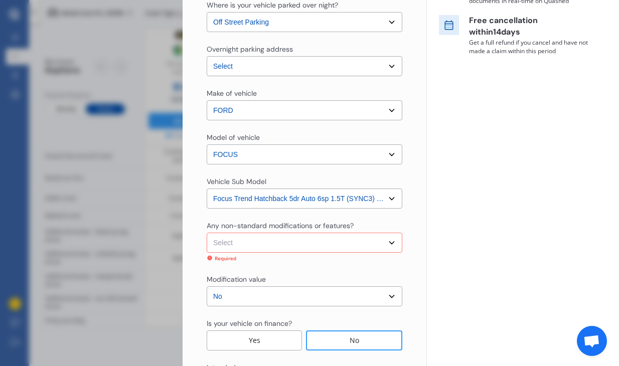
click at [308, 239] on select "Select None [MEDICAL_DATA] System(NOS) Roll Cage Full Racing Harness" at bounding box center [305, 243] width 196 height 20
select select "none"
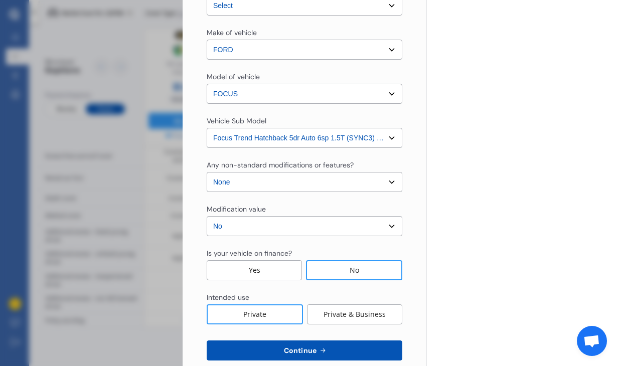
scroll to position [305, 0]
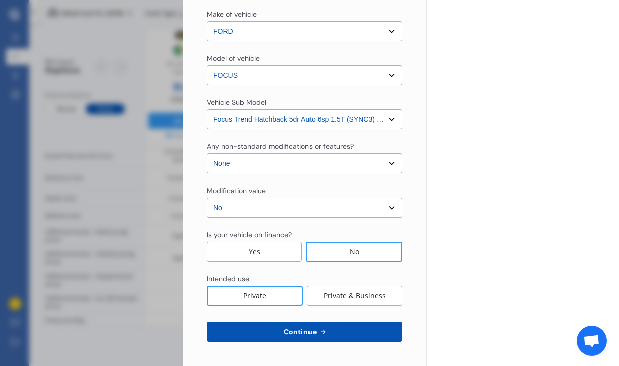
click at [299, 331] on span "Continue" at bounding box center [300, 332] width 37 height 8
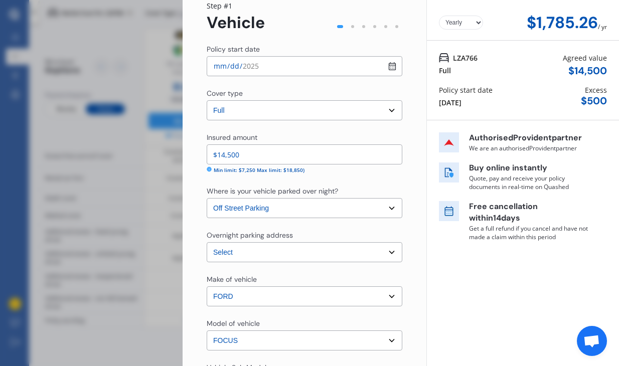
scroll to position [0, 0]
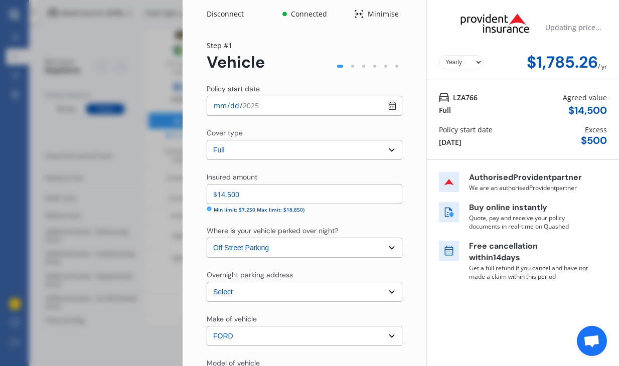
select select "22"
select select "01"
select select "2009"
select select "NZ_RESTRICTED"
select select "0"
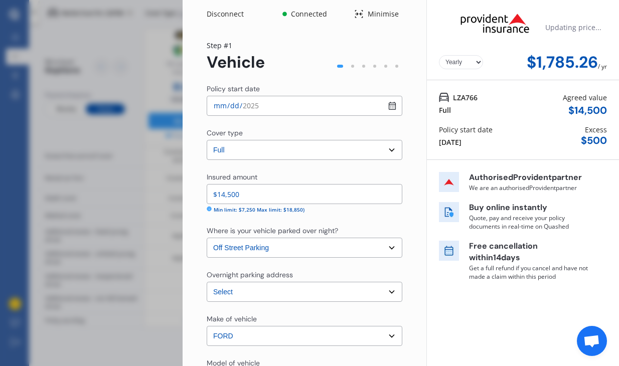
select select "25"
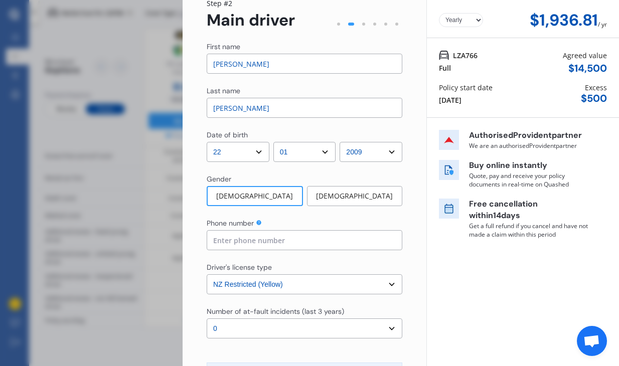
scroll to position [44, 0]
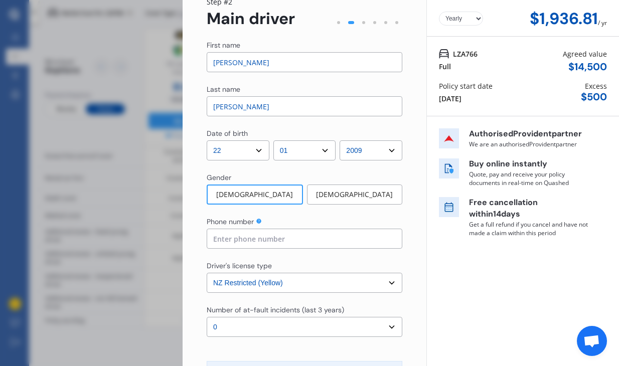
click at [385, 282] on select "Select driver's license type NZ Full (Green) NZ Supervised (Green) NZ Restricte…" at bounding box center [305, 283] width 196 height 20
click at [384, 283] on select "Select driver's license type NZ Full (Green) NZ Supervised (Green) NZ Restricte…" at bounding box center [305, 283] width 196 height 20
click at [372, 281] on select "Select driver's license type NZ Full (Green) NZ Supervised (Green) NZ Restricte…" at bounding box center [305, 283] width 196 height 20
select select "NZ_RESTRICTED"
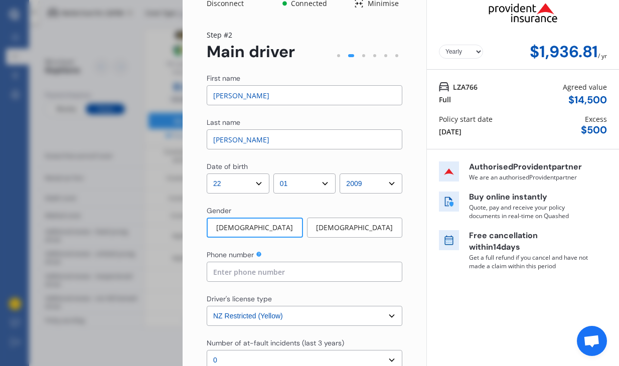
scroll to position [0, 0]
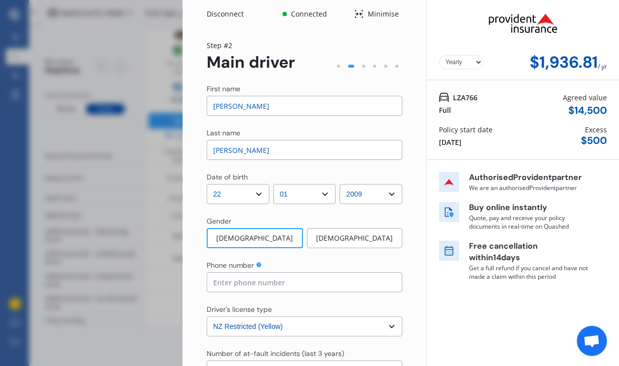
click at [364, 12] on div "Minimise" at bounding box center [383, 14] width 39 height 10
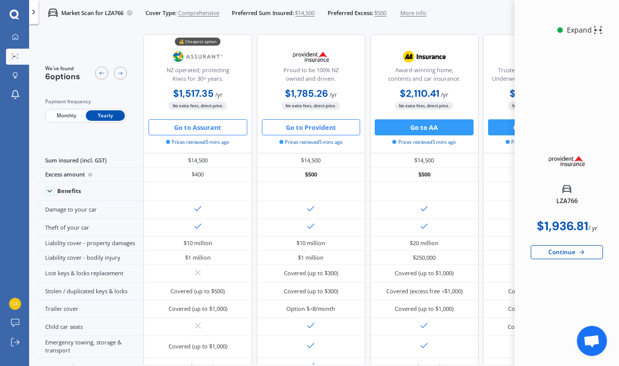
click at [188, 127] on button "Go to Assurant" at bounding box center [197, 127] width 99 height 16
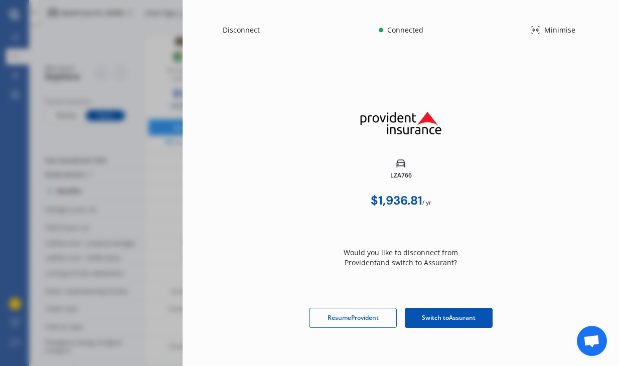
click at [363, 317] on span "Resume Provident" at bounding box center [352, 317] width 51 height 9
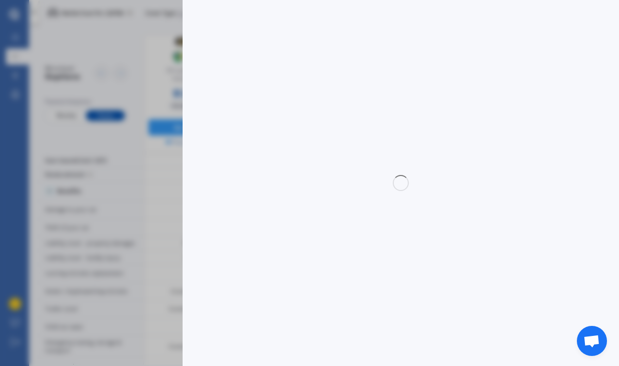
select select "full"
select select "OFF-STREET"
select select "[STREET_ADDRESS]"
select select "FORD"
select select "FOCUS"
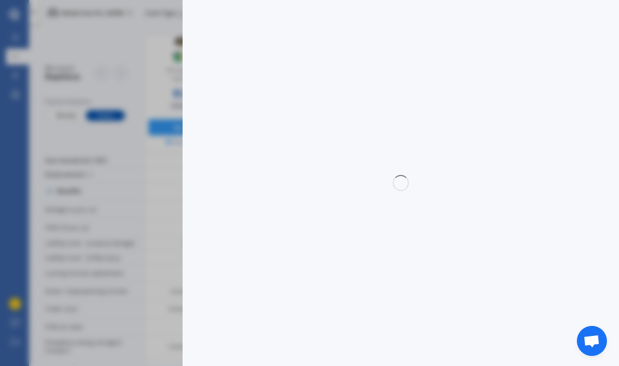
select select "NZVFORD2018AEBO"
select select "none"
select select "NO"
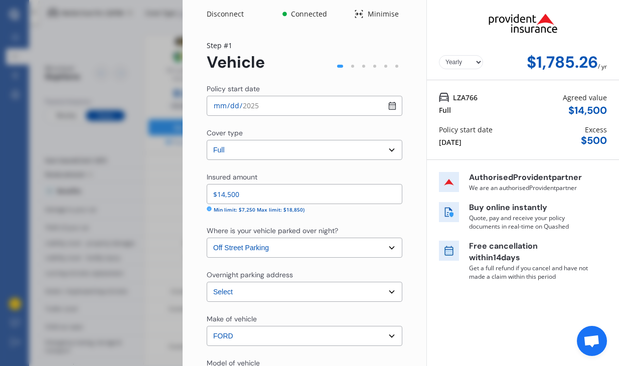
click at [365, 11] on div "Minimise" at bounding box center [383, 14] width 39 height 10
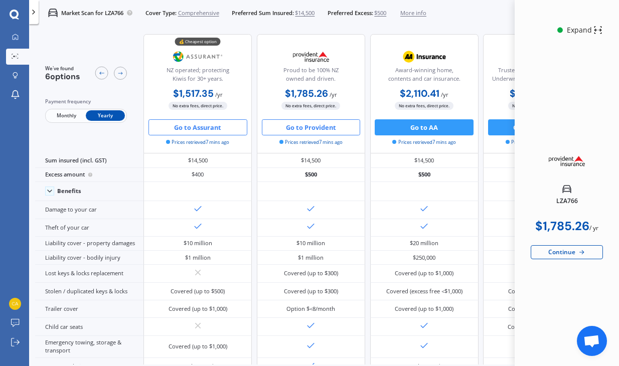
click at [198, 126] on button "Go to Assurant" at bounding box center [197, 127] width 99 height 16
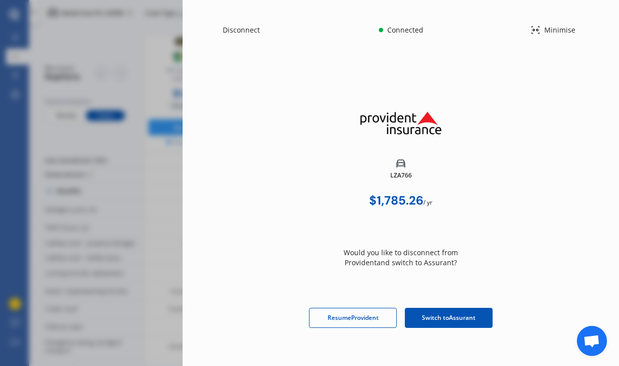
click at [436, 314] on span "Switch to Assurant" at bounding box center [449, 317] width 54 height 9
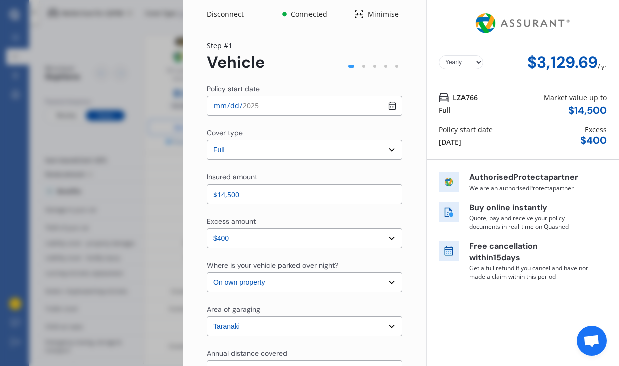
click at [386, 152] on select "Select cover type 3rd Party Full" at bounding box center [305, 150] width 196 height 20
select select "3rd party"
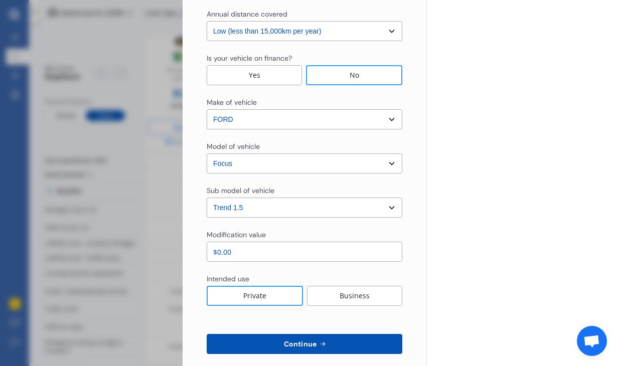
scroll to position [352, 0]
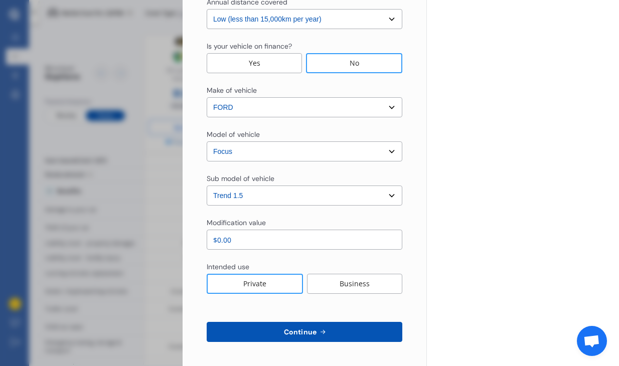
click at [321, 331] on icon at bounding box center [322, 332] width 5 height 5
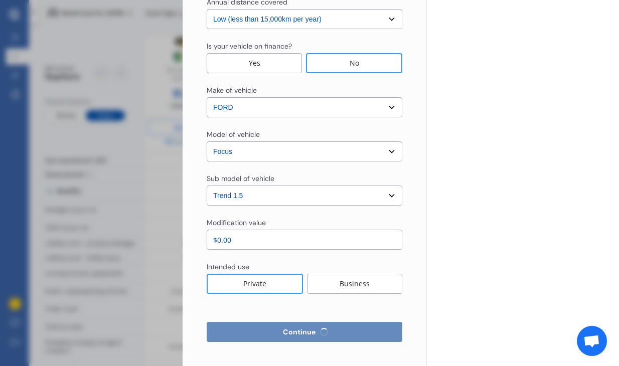
select select "Mr"
select select "22"
select select "01"
select select "2009"
select select "restricted"
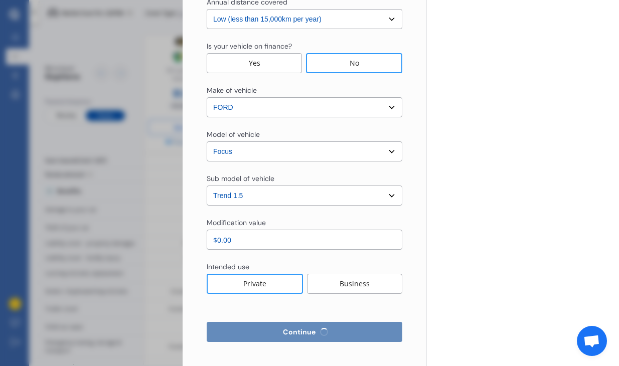
select select "less than 1 year"
select select "[GEOGRAPHIC_DATA]"
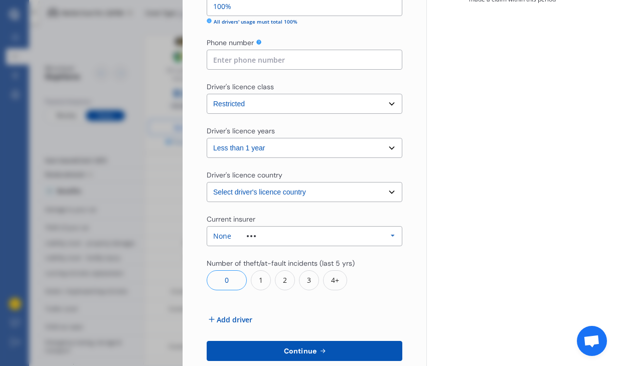
scroll to position [323, 0]
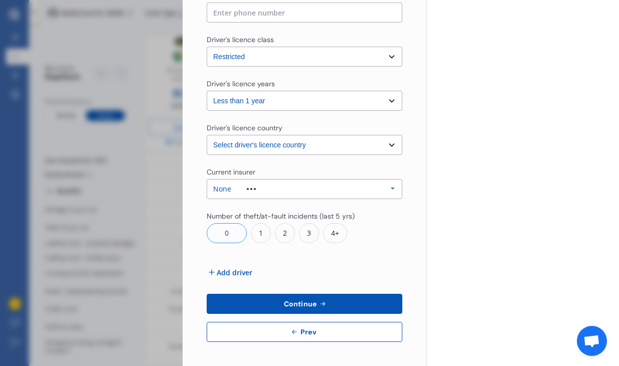
click at [298, 330] on span "Prev" at bounding box center [308, 332] width 20 height 8
select select "3rd party"
select select "0"
select select "On own property"
select select "Taranaki"
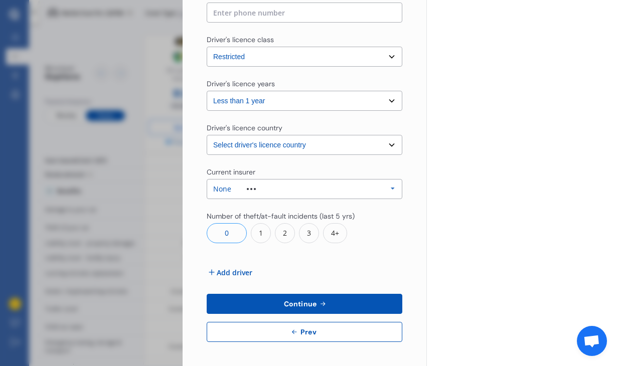
select select "15000"
select select "FORD"
select select "FOCUS"
select select "TREND 1.5"
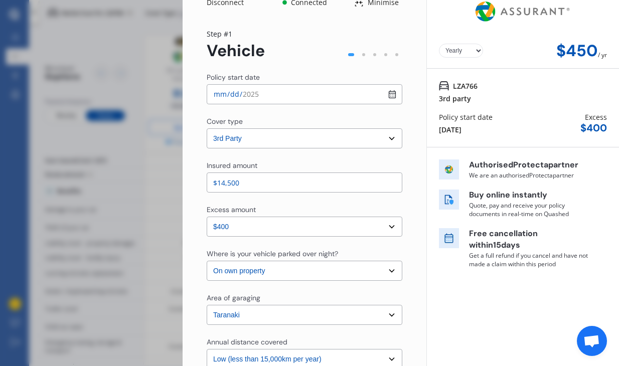
scroll to position [0, 0]
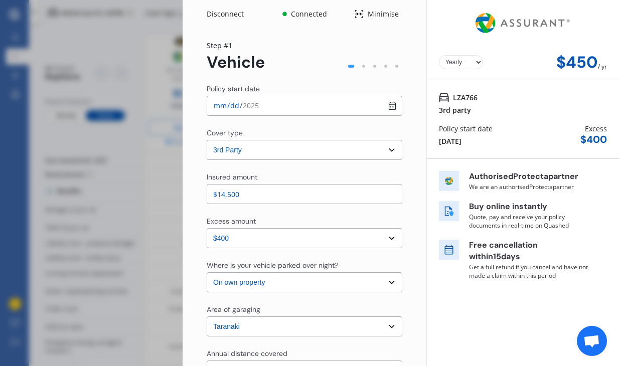
click at [299, 15] on div "Connected" at bounding box center [309, 14] width 40 height 10
click at [367, 12] on div "Minimise" at bounding box center [383, 14] width 39 height 10
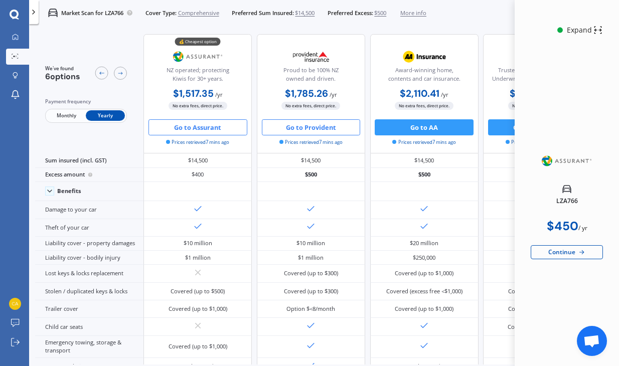
click at [302, 132] on button "Go to Provident" at bounding box center [311, 127] width 99 height 16
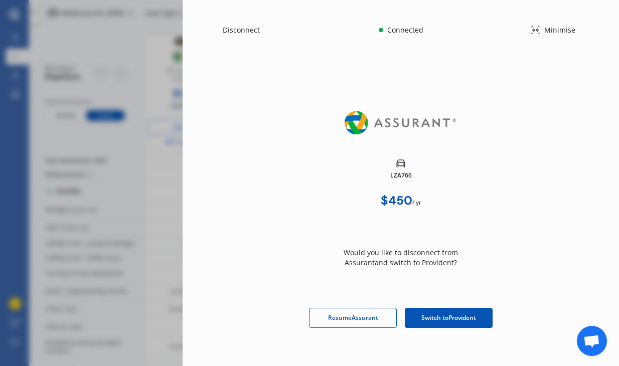
click at [356, 314] on span "Resume Assurant" at bounding box center [353, 317] width 50 height 9
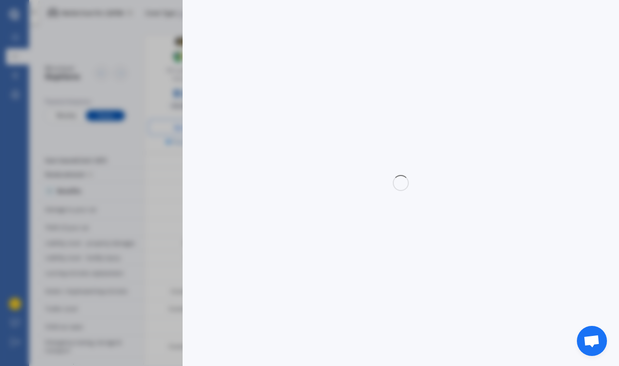
select select "3rd party"
select select "0"
select select "On own property"
select select "Taranaki"
select select "15000"
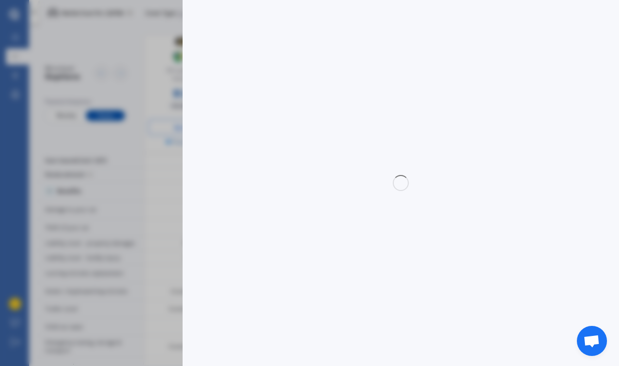
select select "FORD"
select select "FOCUS"
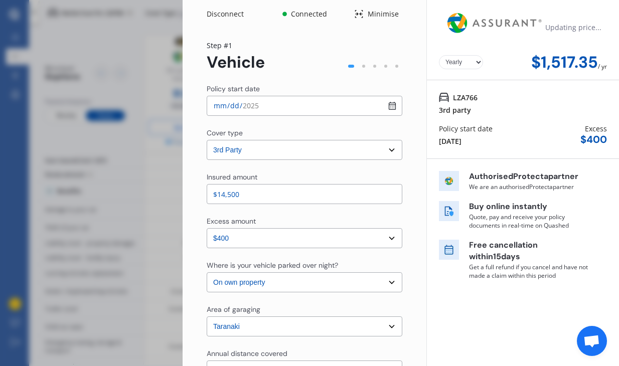
select select "TREND 1.5"
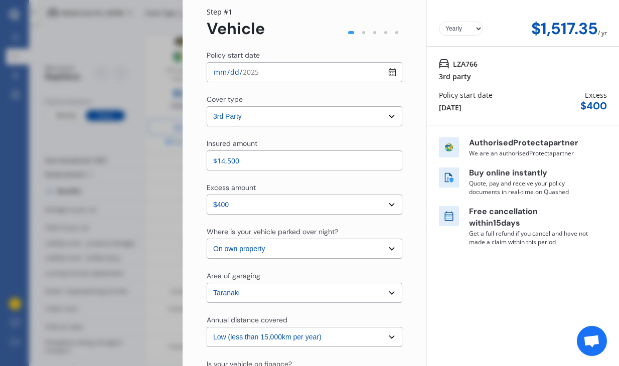
scroll to position [33, 0]
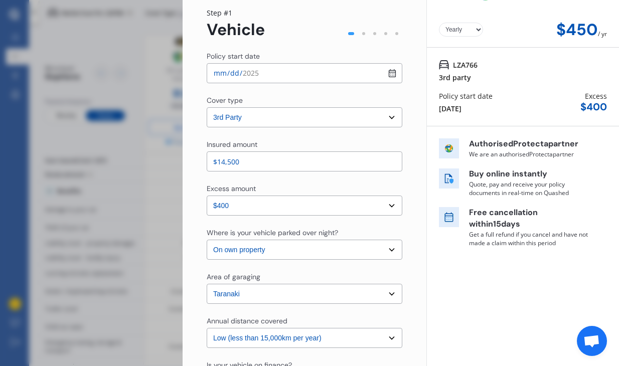
click at [350, 115] on select "Select cover type 3rd Party Full" at bounding box center [305, 117] width 196 height 20
select select "full"
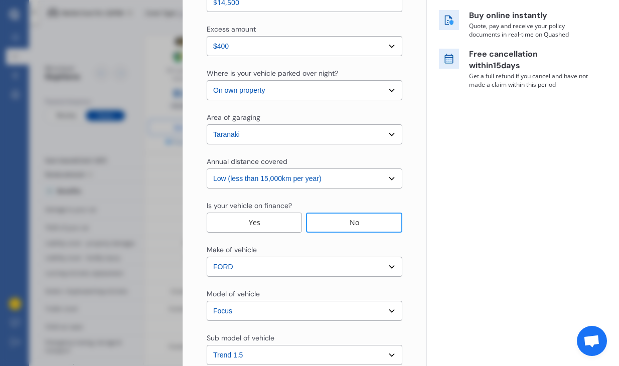
scroll to position [187, 0]
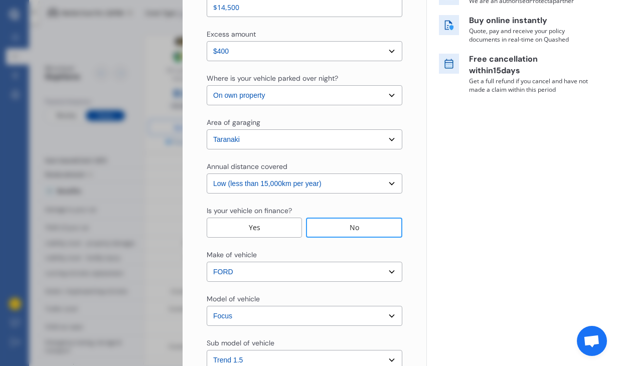
click at [365, 179] on select "Select Low (less than 15,000km per year) Average (15,000-30,000km per year) Hig…" at bounding box center [305, 184] width 196 height 20
select select "20000"
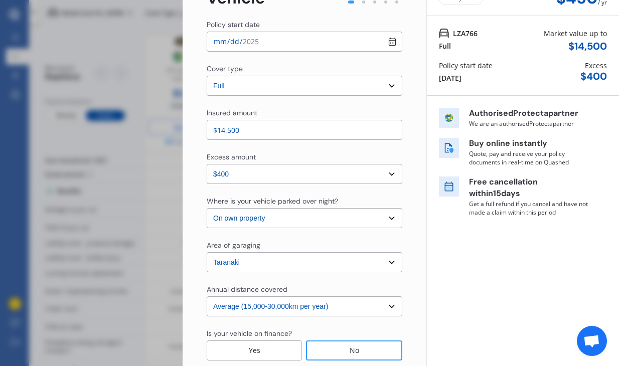
scroll to position [52, 0]
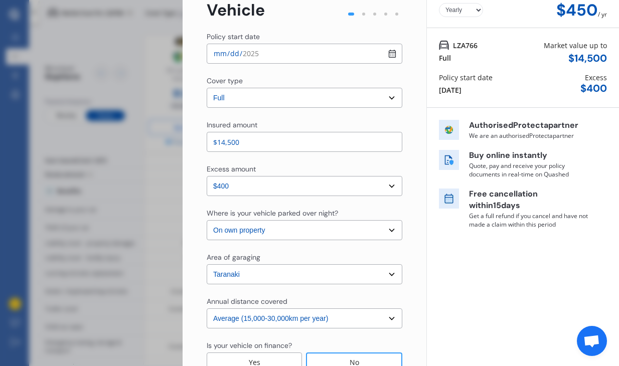
click at [359, 193] on select "Select excess amount $400 $900 $1,400" at bounding box center [305, 186] width 196 height 20
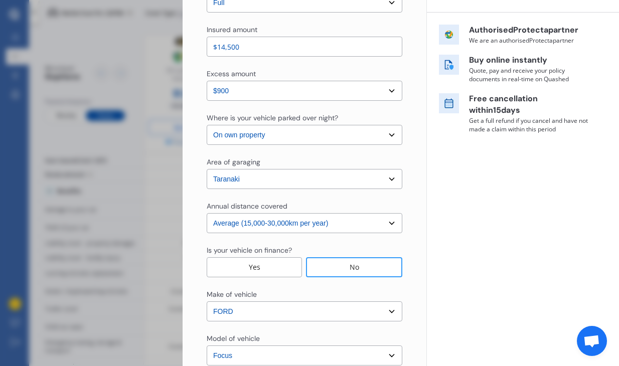
scroll to position [132, 0]
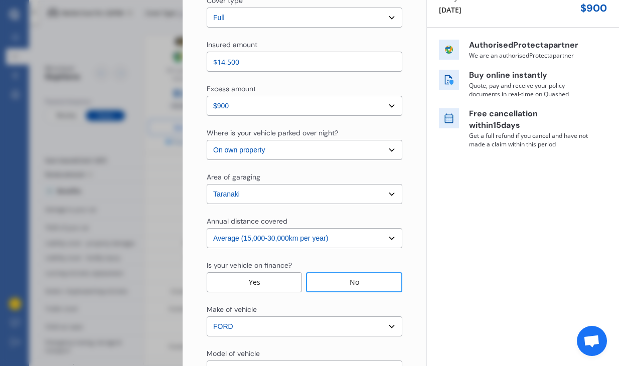
click at [381, 107] on select "Select excess amount $400 $900 $1,400" at bounding box center [305, 106] width 196 height 20
click at [363, 106] on select "Select excess amount $400 $900 $1,400" at bounding box center [305, 106] width 196 height 20
select select "500.00"
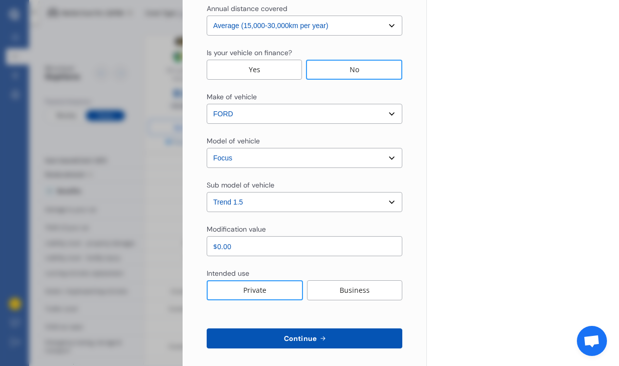
scroll to position [352, 0]
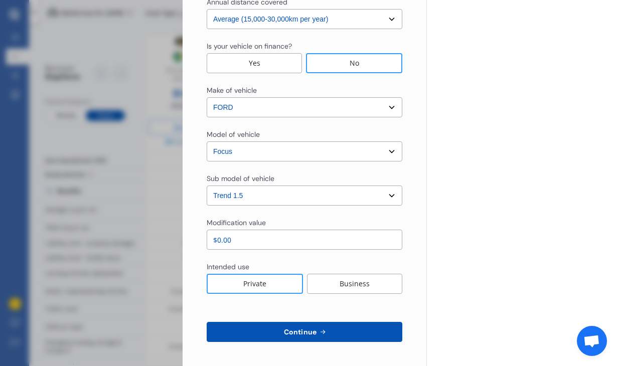
click at [329, 326] on button "Continue" at bounding box center [305, 332] width 196 height 20
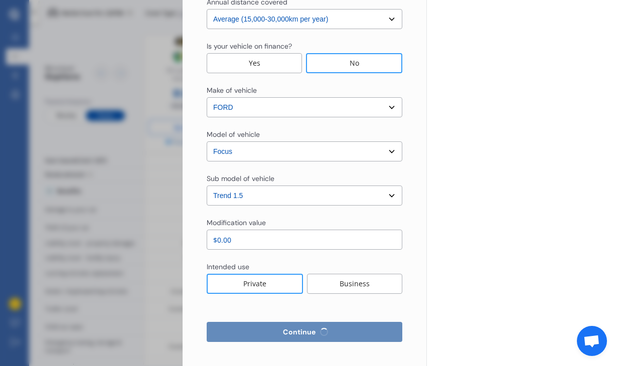
select select "Mr"
select select "22"
select select "01"
select select "2009"
select select "restricted"
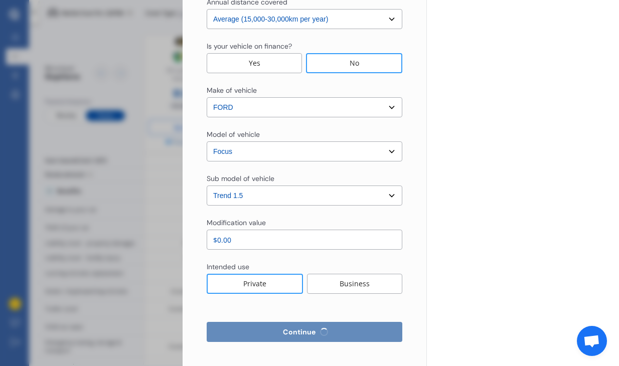
select select "less than 1 year"
select select "[GEOGRAPHIC_DATA]"
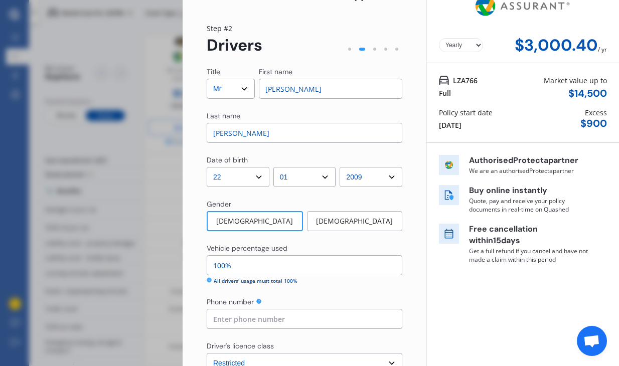
scroll to position [0, 0]
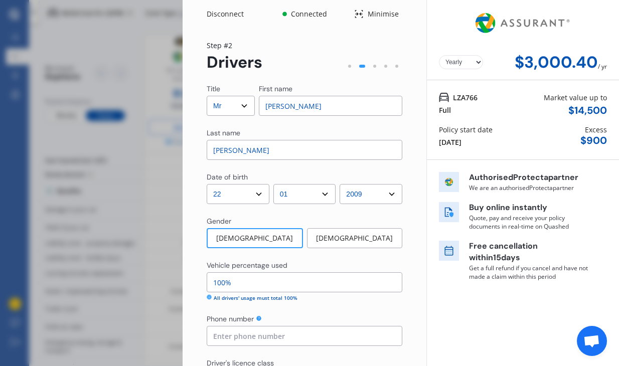
click at [372, 11] on div "Minimise" at bounding box center [383, 14] width 39 height 10
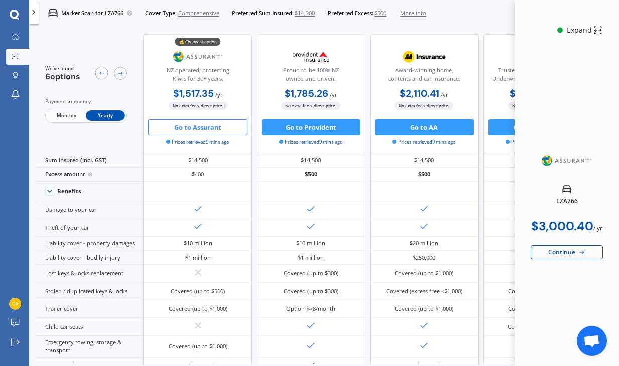
click at [216, 91] on span "/ yr" at bounding box center [219, 95] width 8 height 8
click at [205, 105] on b "$1,517.35" at bounding box center [193, 106] width 41 height 13
click at [208, 92] on b "$1,517.35" at bounding box center [193, 93] width 41 height 13
click at [195, 126] on b "$126.45" at bounding box center [190, 121] width 35 height 13
click at [203, 93] on b "$126.45" at bounding box center [191, 93] width 35 height 13
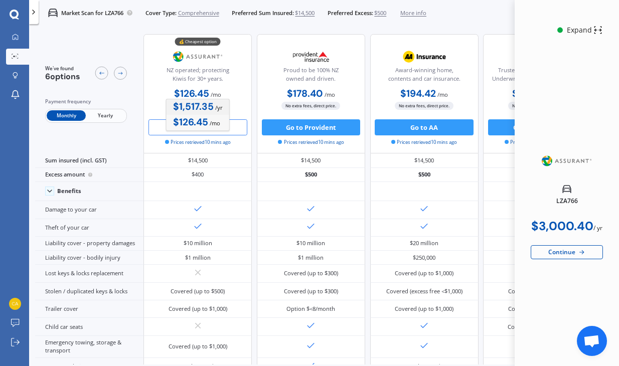
click at [200, 110] on b "$1,517.35" at bounding box center [193, 106] width 41 height 13
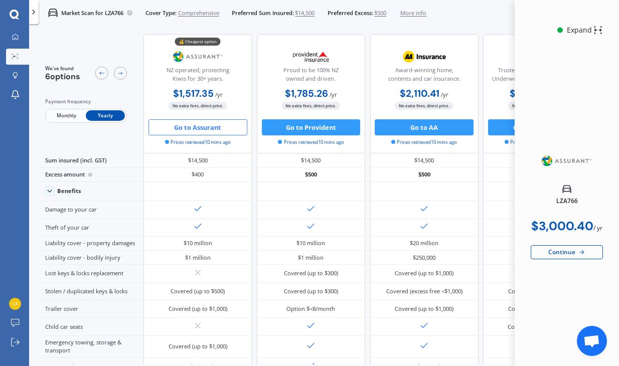
click at [204, 127] on button "Go to Assurant" at bounding box center [197, 127] width 99 height 16
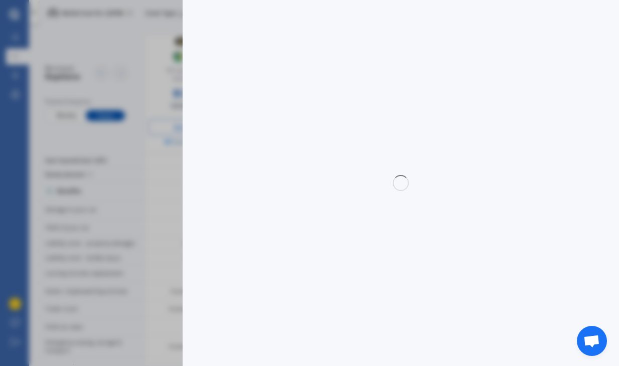
select select "full"
select select "500.00"
select select "On own property"
select select "Taranaki"
select select "20000"
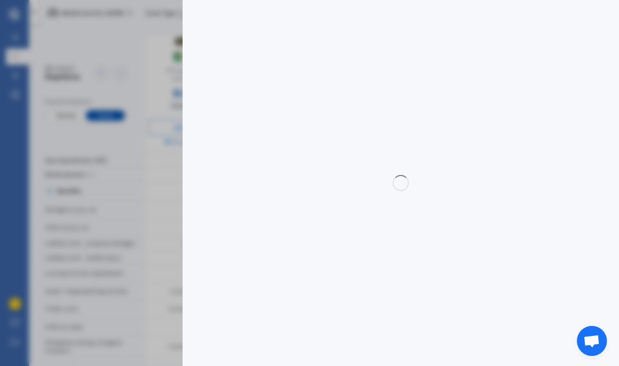
select select "FORD"
select select "FOCUS"
select select "TREND 1.5"
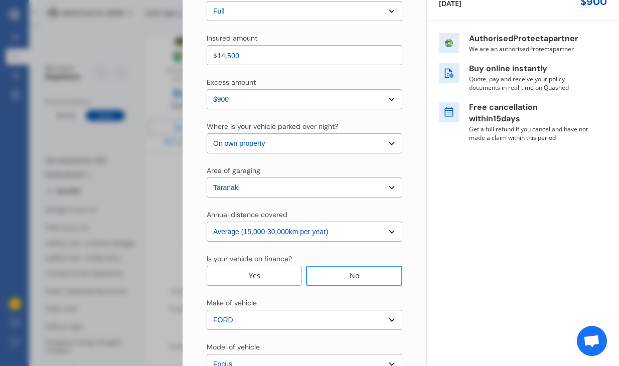
scroll to position [144, 0]
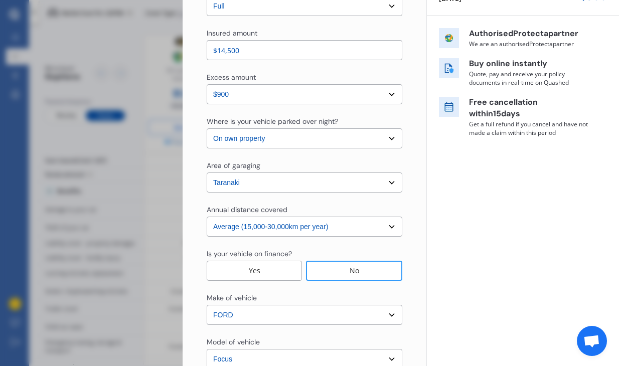
click at [379, 91] on select "Select excess amount $400 $900 $1,400" at bounding box center [305, 94] width 196 height 20
click at [385, 91] on select "Select excess amount $400 $900 $1,400" at bounding box center [305, 94] width 196 height 20
select select "500.00"
click at [340, 266] on div "No" at bounding box center [354, 271] width 96 height 20
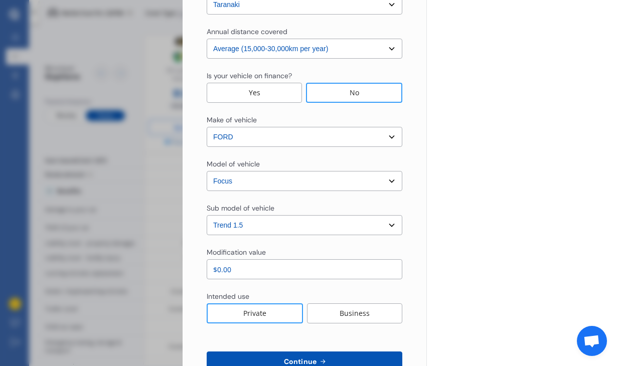
scroll to position [323, 0]
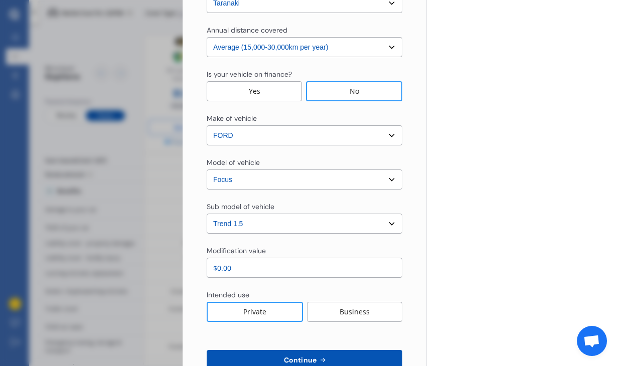
click at [274, 313] on div "Private" at bounding box center [255, 312] width 96 height 20
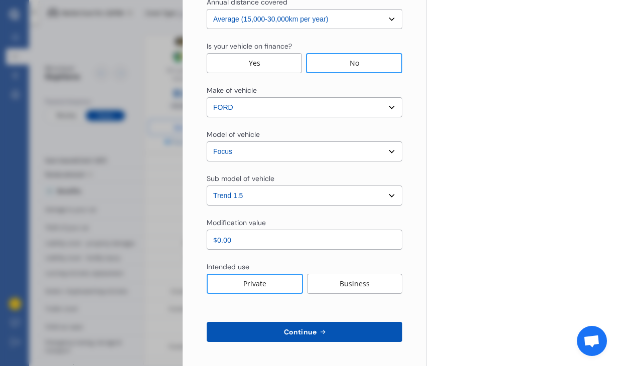
scroll to position [350, 0]
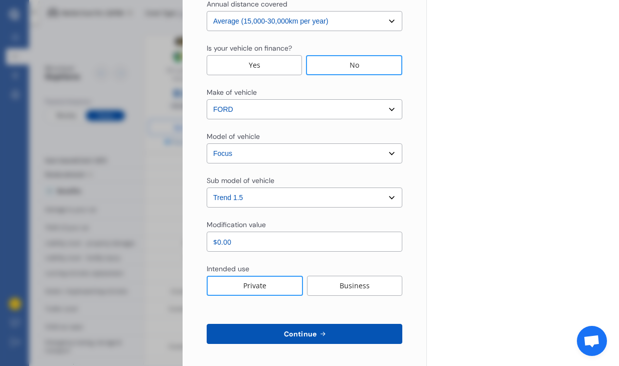
click at [299, 342] on button "Continue" at bounding box center [305, 334] width 196 height 20
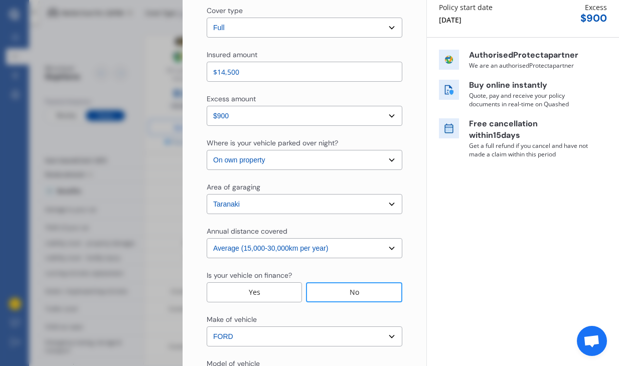
scroll to position [0, 0]
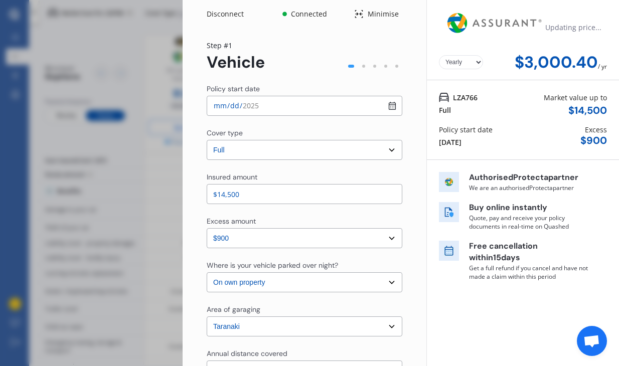
select select "Mr"
select select "22"
select select "01"
select select "2009"
select select "restricted"
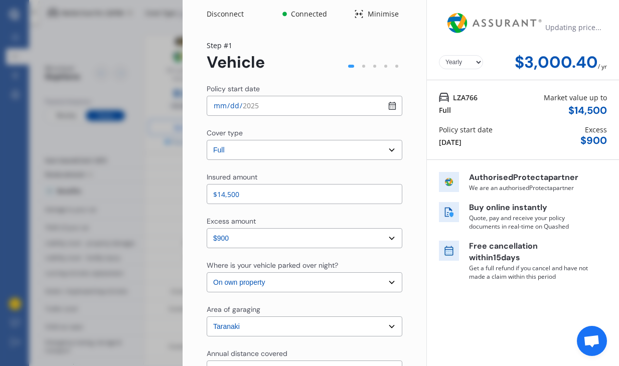
select select "less than 1 year"
select select "[GEOGRAPHIC_DATA]"
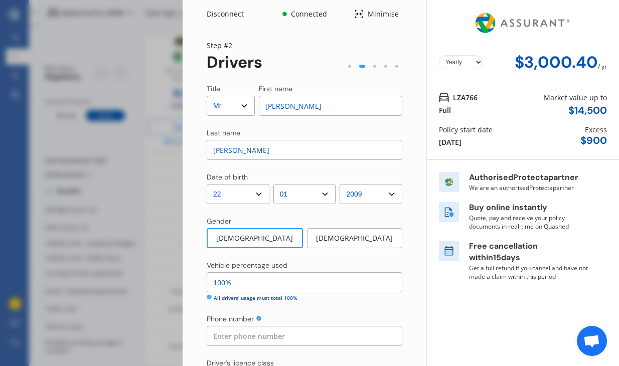
click at [510, 64] on div "$3,000.40" at bounding box center [556, 62] width 83 height 19
click at [364, 11] on div "Minimise" at bounding box center [383, 14] width 39 height 10
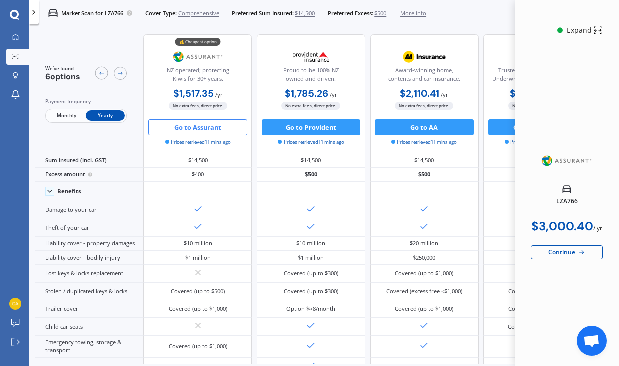
click at [510, 188] on img at bounding box center [567, 189] width 22 height 8
click at [510, 340] on span "Open chat" at bounding box center [591, 342] width 17 height 14
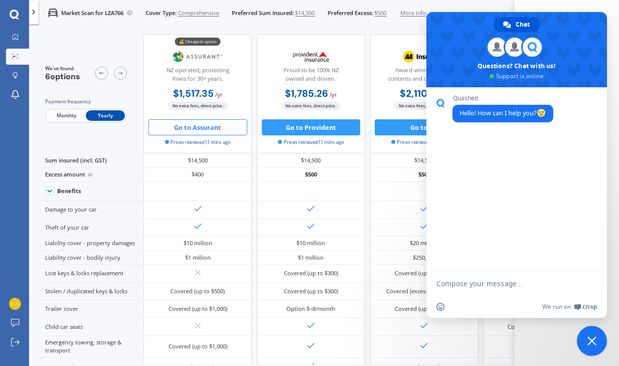
click at [475, 281] on textarea "Compose your message..." at bounding box center [506, 283] width 140 height 25
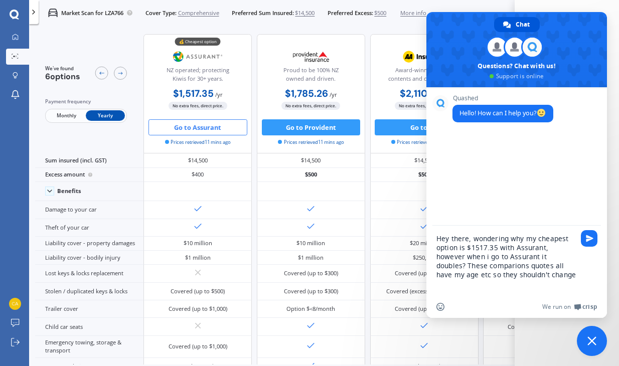
type textarea "Hey there, wondering why my cheapest option is $1517.35 with Assurant, however …"
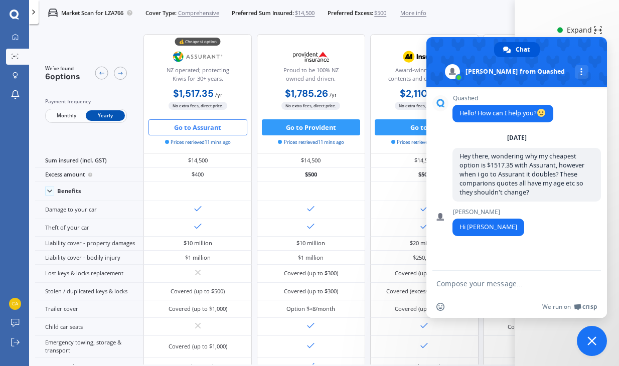
scroll to position [8, 0]
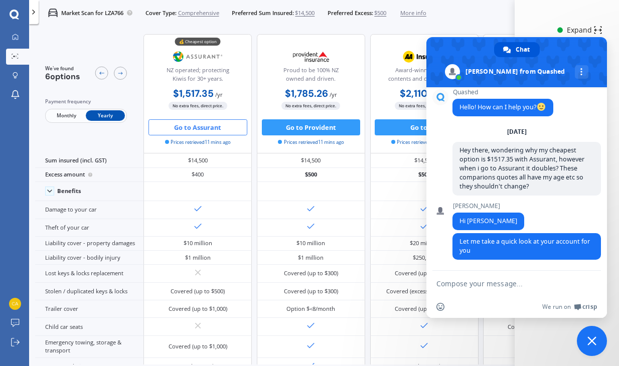
click at [442, 285] on textarea "Compose your message..." at bounding box center [506, 283] width 140 height 25
click at [72, 33] on div "We've found 6 options Payment frequency Monthly Yearly 💰 Cheapest option NZ ope…" at bounding box center [468, 342] width 866 height 629
click at [506, 14] on div "Market Scan for LZA766 Cover Type: Comprehensive Preferred Sum Insured: $14,500…" at bounding box center [324, 13] width 590 height 26
click at [510, 15] on div "Connected Expand LZA766 $3,000.40 / yr Continue" at bounding box center [567, 183] width 104 height 366
click at [11, 267] on div "My Dashboard Market Scan Explore insurance Notifications [PERSON_NAME] Submit f…" at bounding box center [14, 198] width 29 height 337
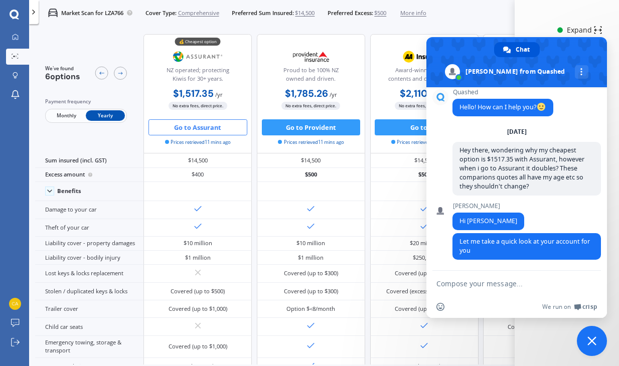
click at [441, 13] on div "Market Scan for LZA766 Cover Type: Comprehensive Preferred Sum Insured: $14,500…" at bounding box center [324, 13] width 590 height 26
click at [510, 46] on span at bounding box center [516, 62] width 181 height 50
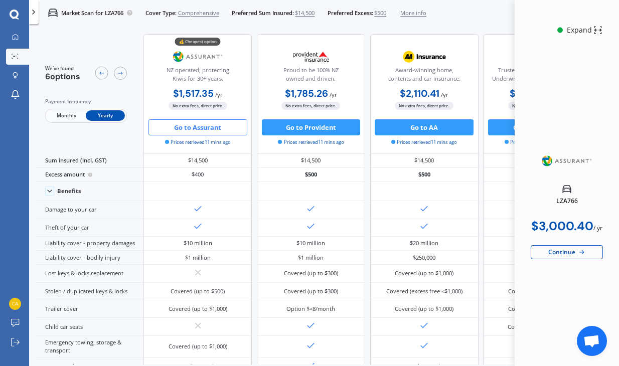
click at [510, 338] on span "Open chat" at bounding box center [591, 342] width 17 height 14
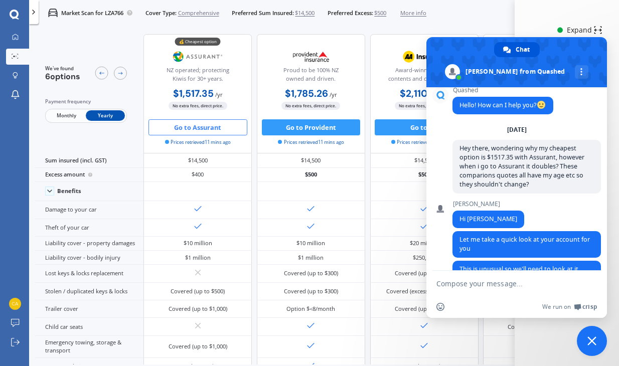
scroll to position [48, 0]
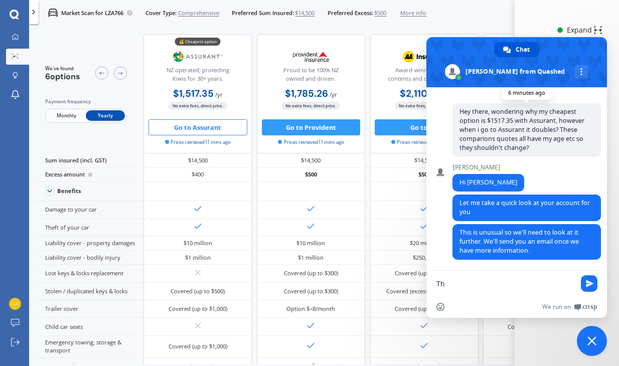
type textarea "T"
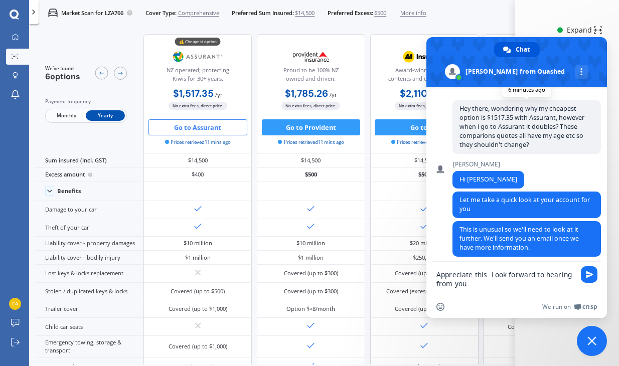
type textarea "Appreciate this. Look forward to hearing from you."
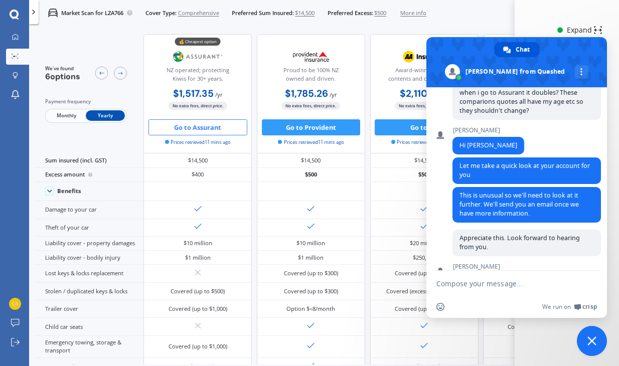
scroll to position [126, 0]
